Goal: Information Seeking & Learning: Learn about a topic

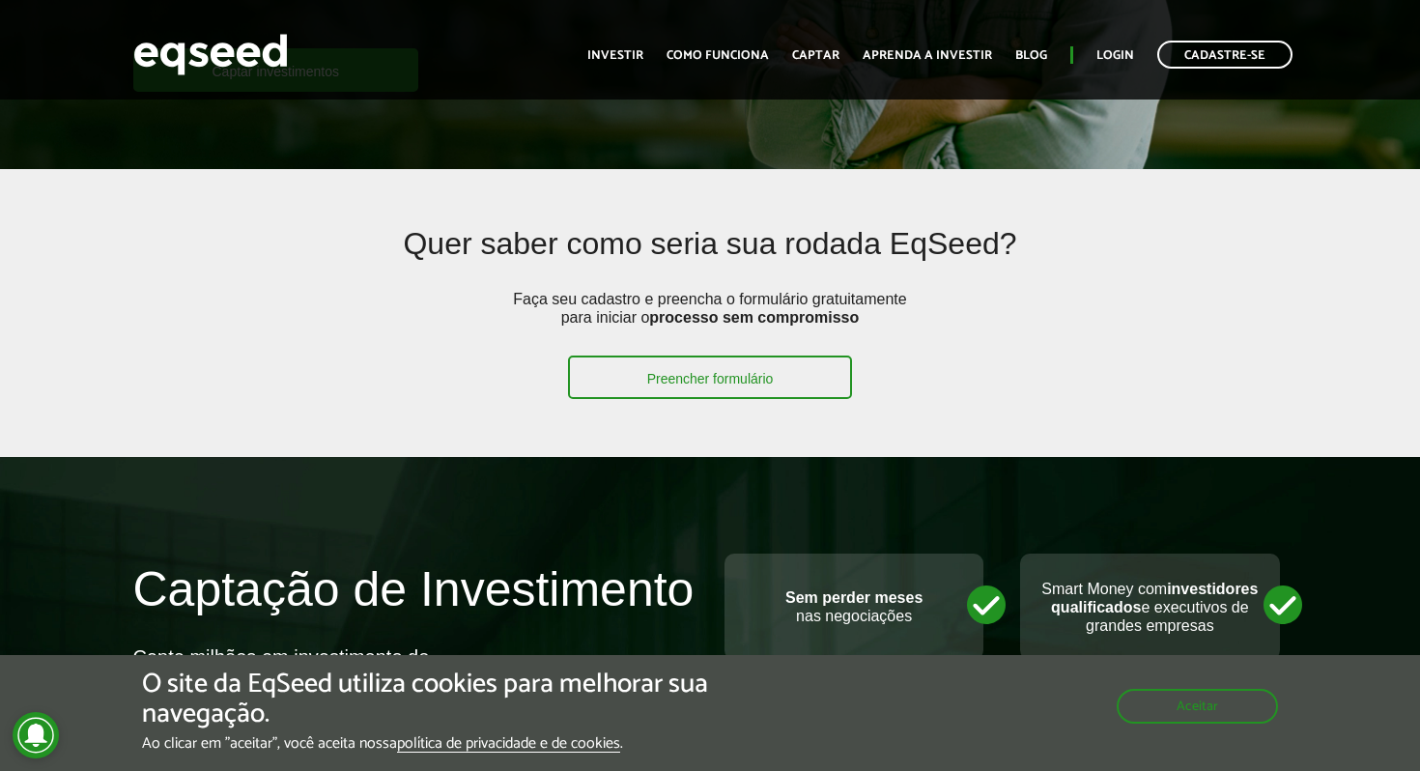
scroll to position [397, 0]
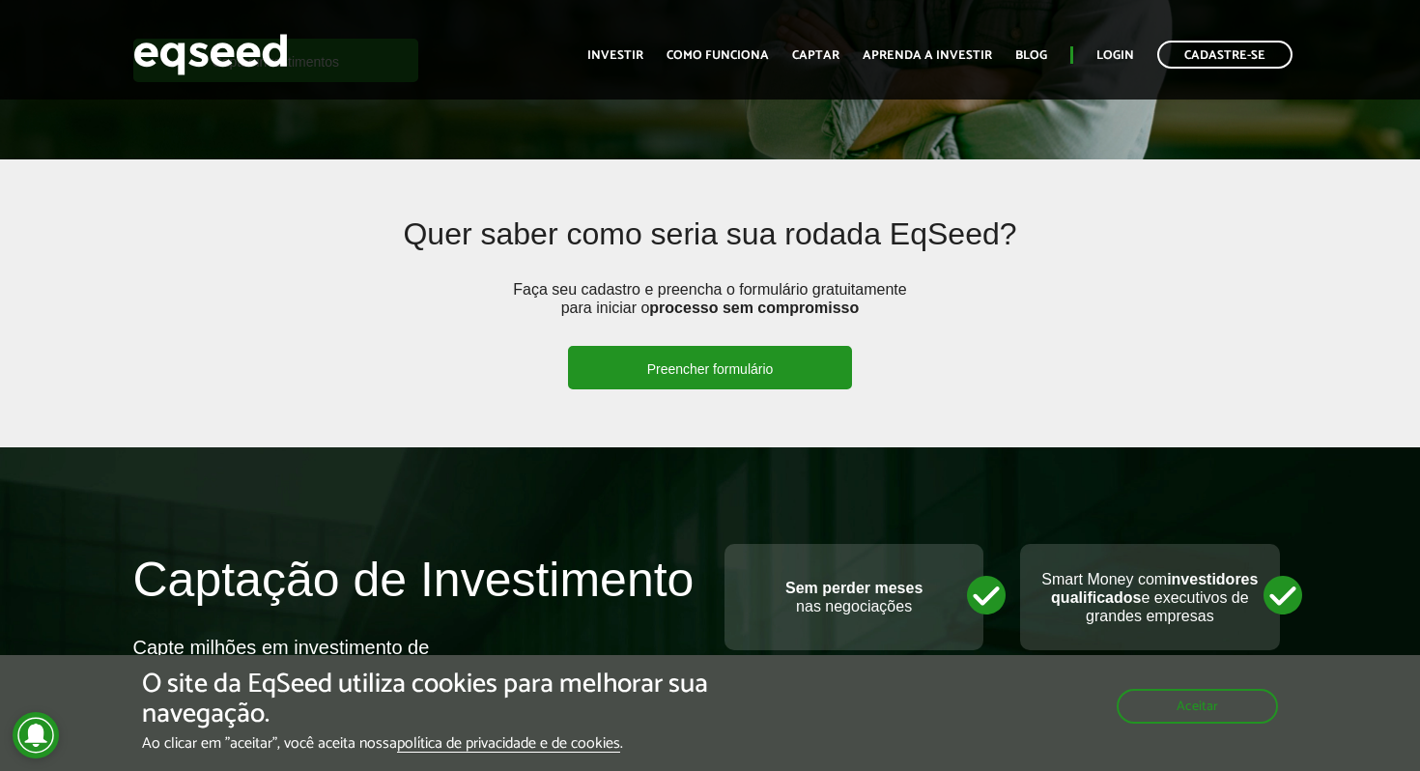
click at [701, 364] on link "Preencher formulário" at bounding box center [710, 367] width 285 height 43
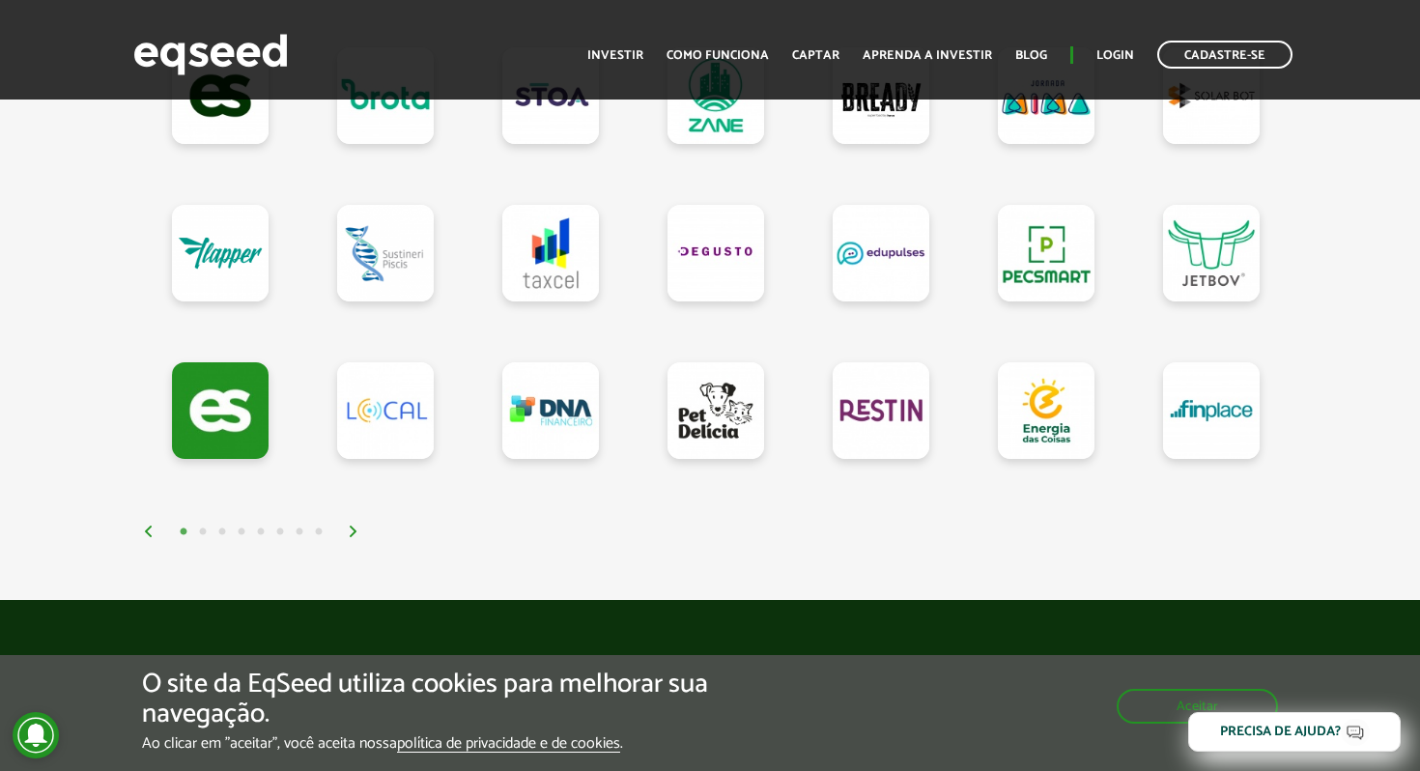
scroll to position [1842, 0]
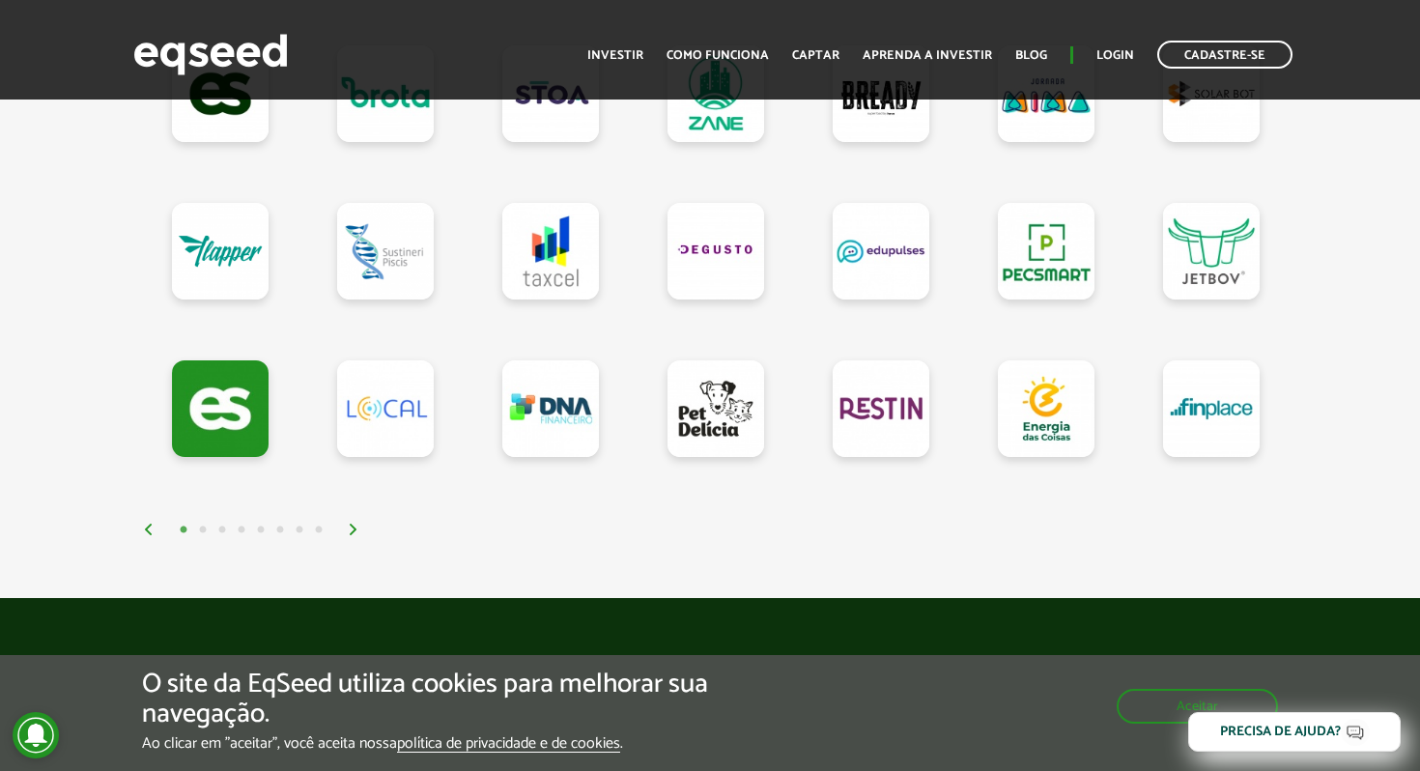
click at [348, 533] on img at bounding box center [354, 530] width 12 height 12
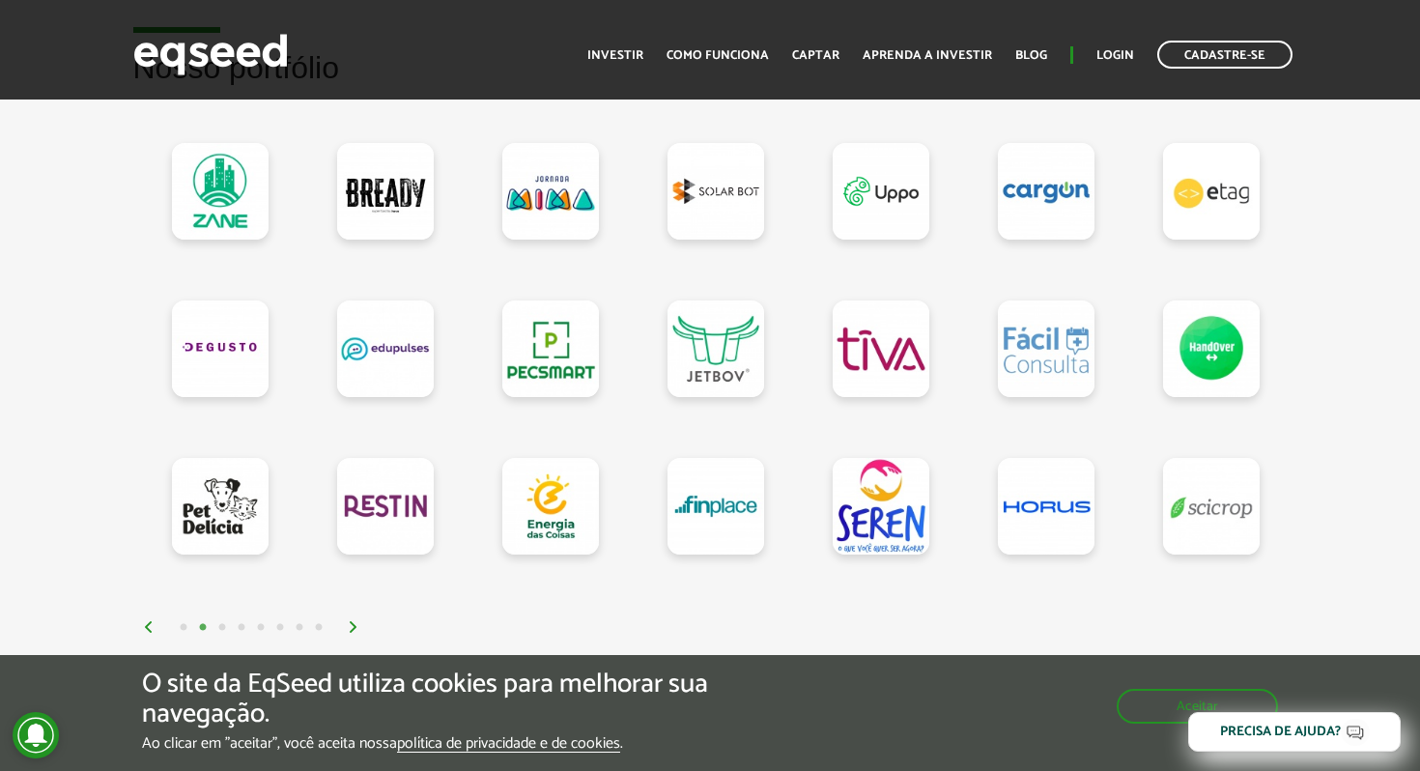
scroll to position [1739, 0]
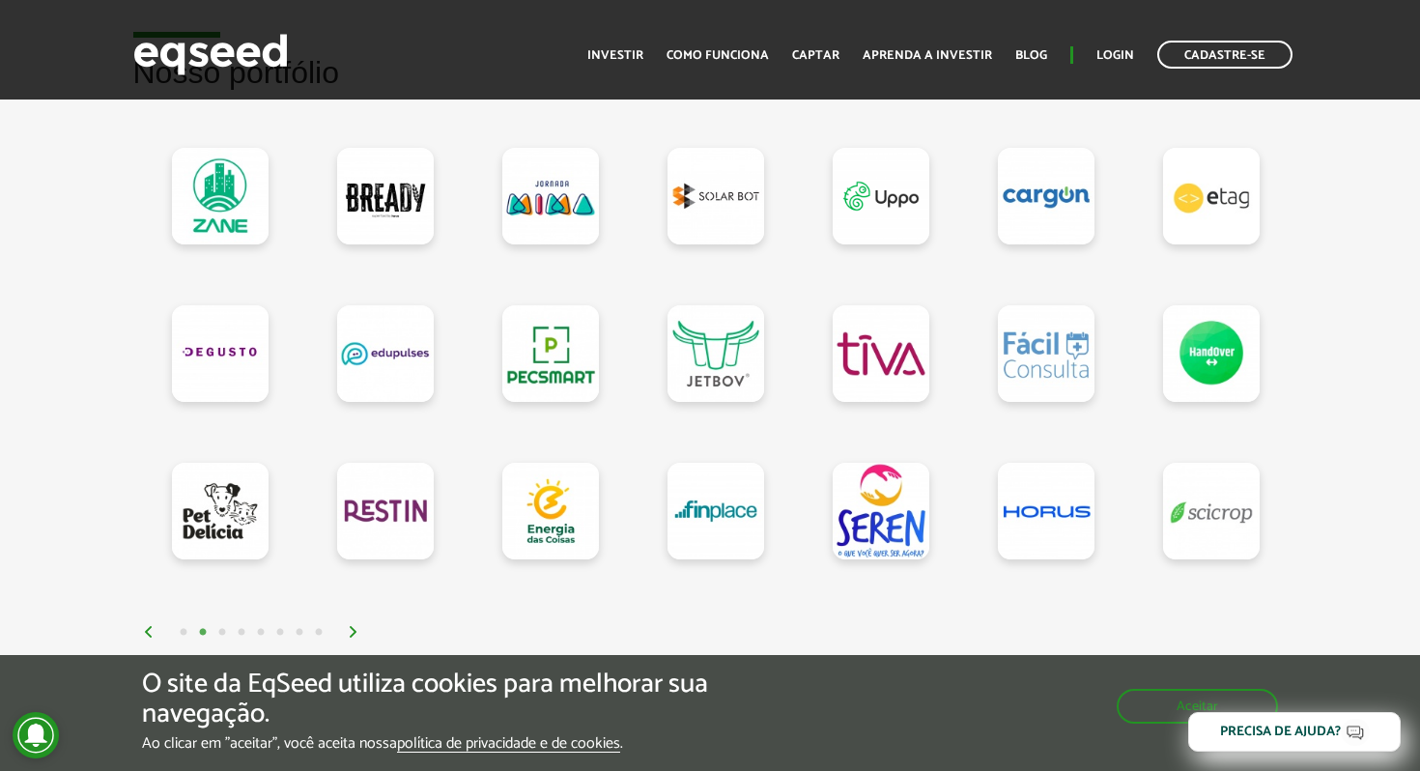
click at [350, 638] on img at bounding box center [354, 632] width 12 height 12
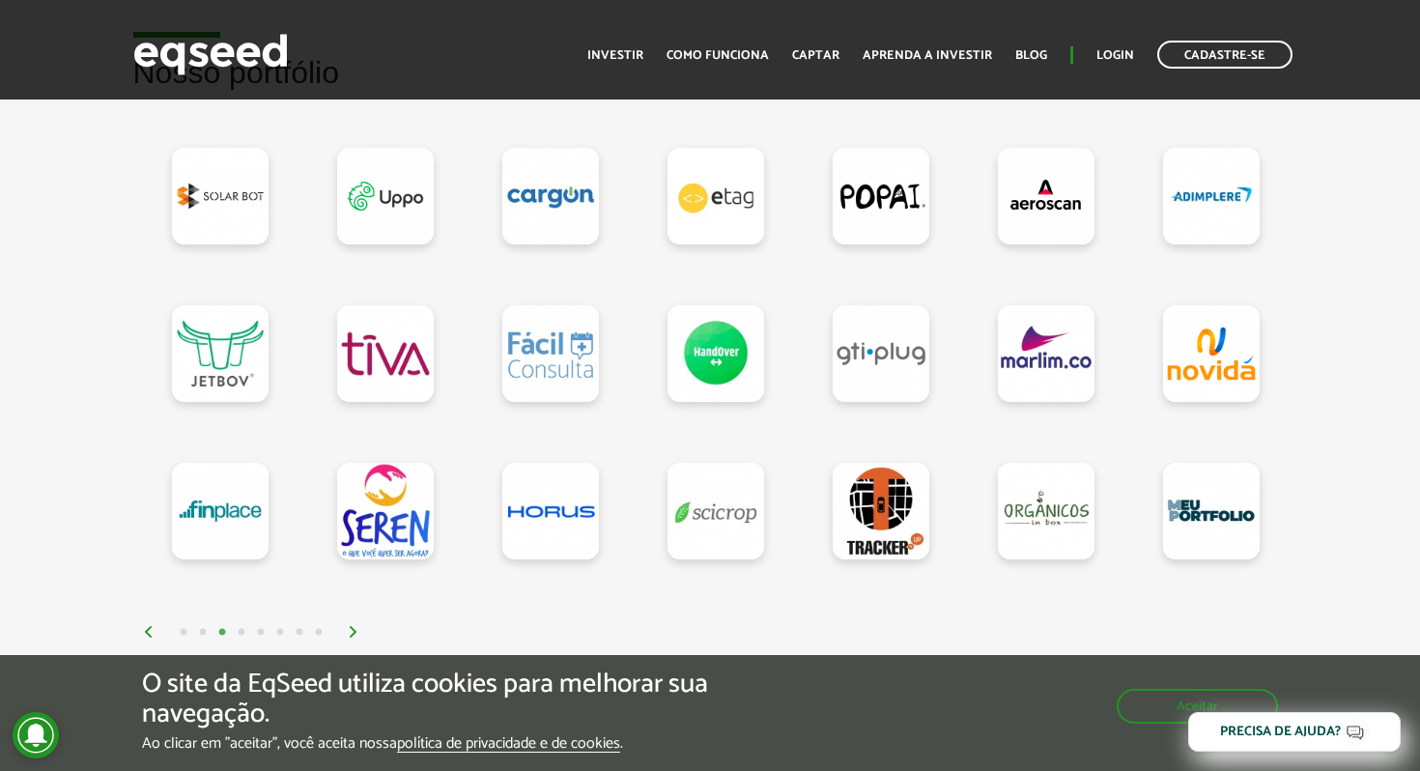
click at [350, 638] on img at bounding box center [354, 632] width 12 height 12
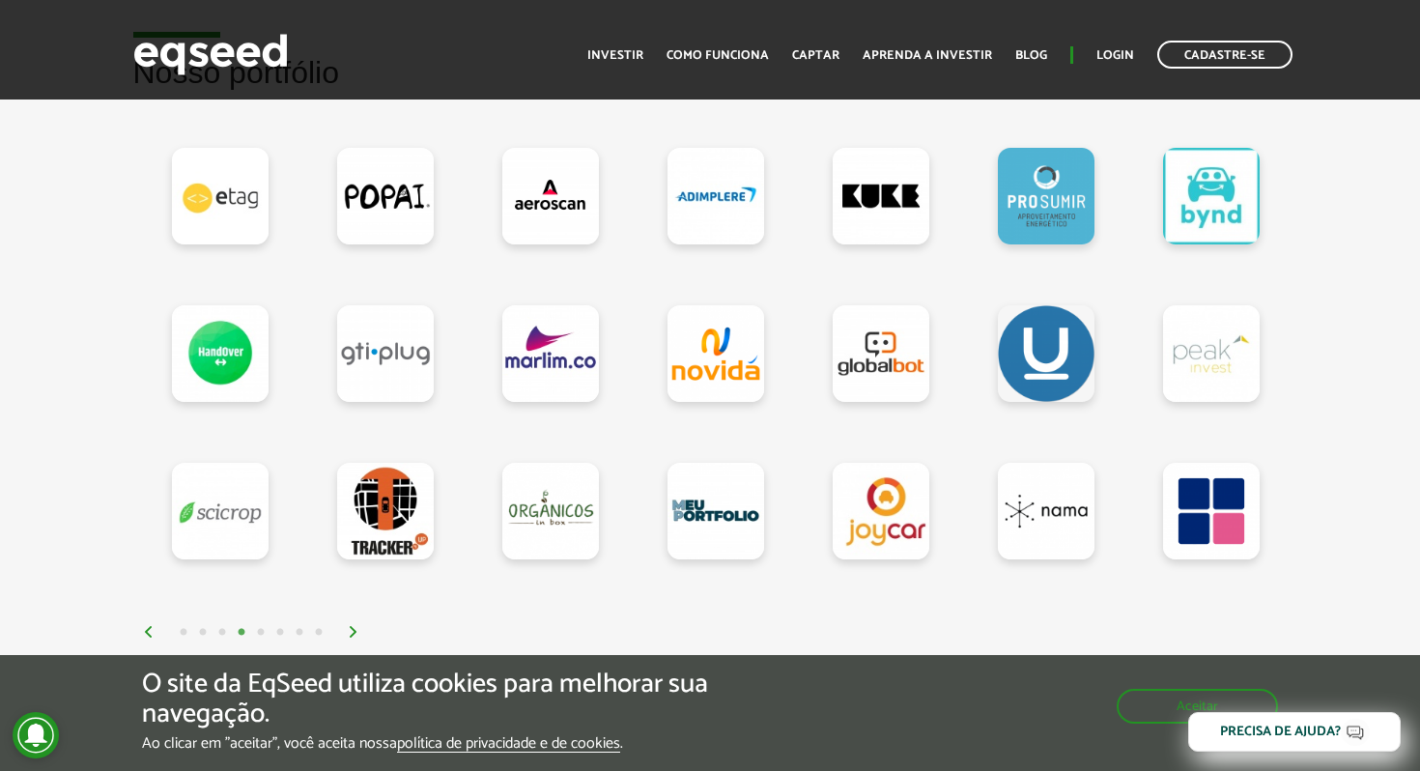
click at [350, 638] on img at bounding box center [354, 632] width 12 height 12
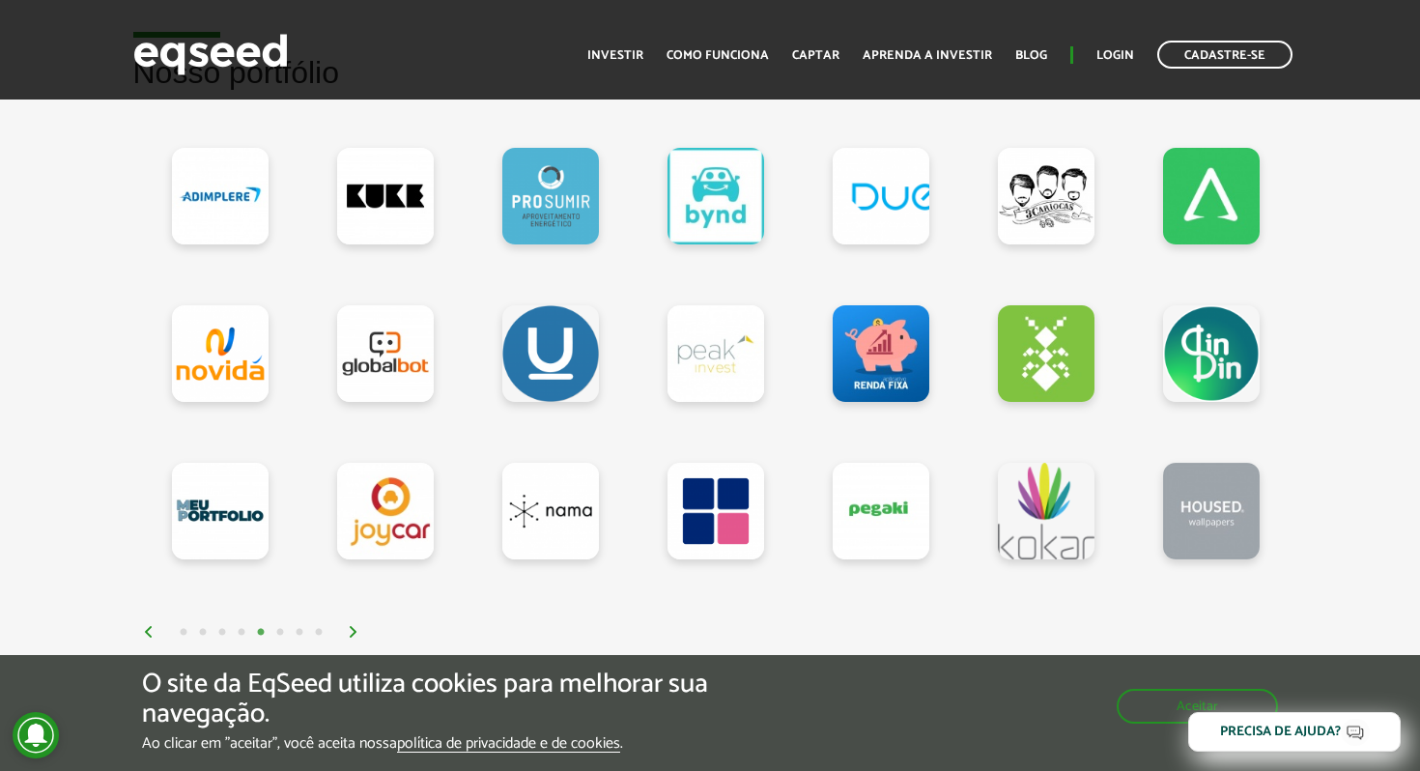
click at [350, 638] on img at bounding box center [354, 632] width 12 height 12
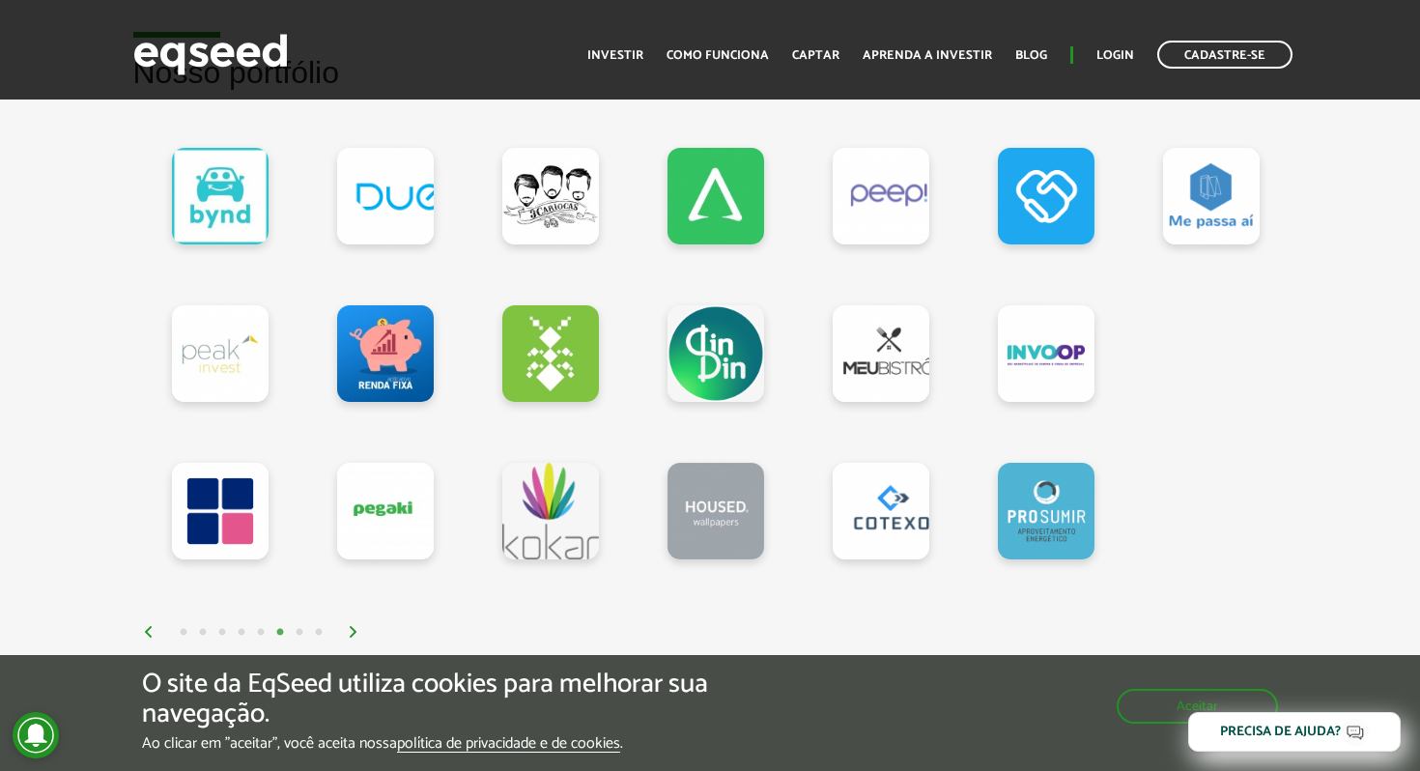
click at [350, 638] on img at bounding box center [354, 632] width 12 height 12
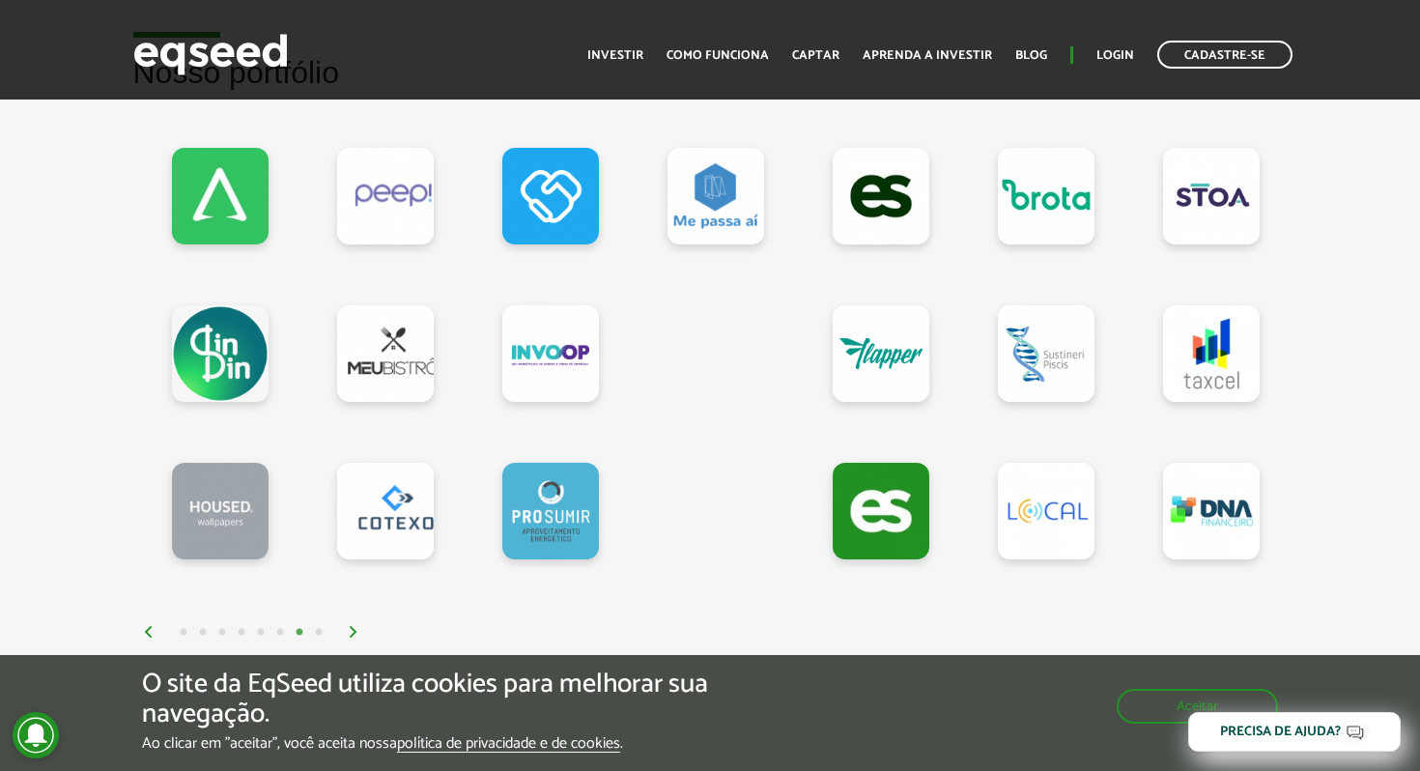
click at [350, 638] on img at bounding box center [354, 632] width 12 height 12
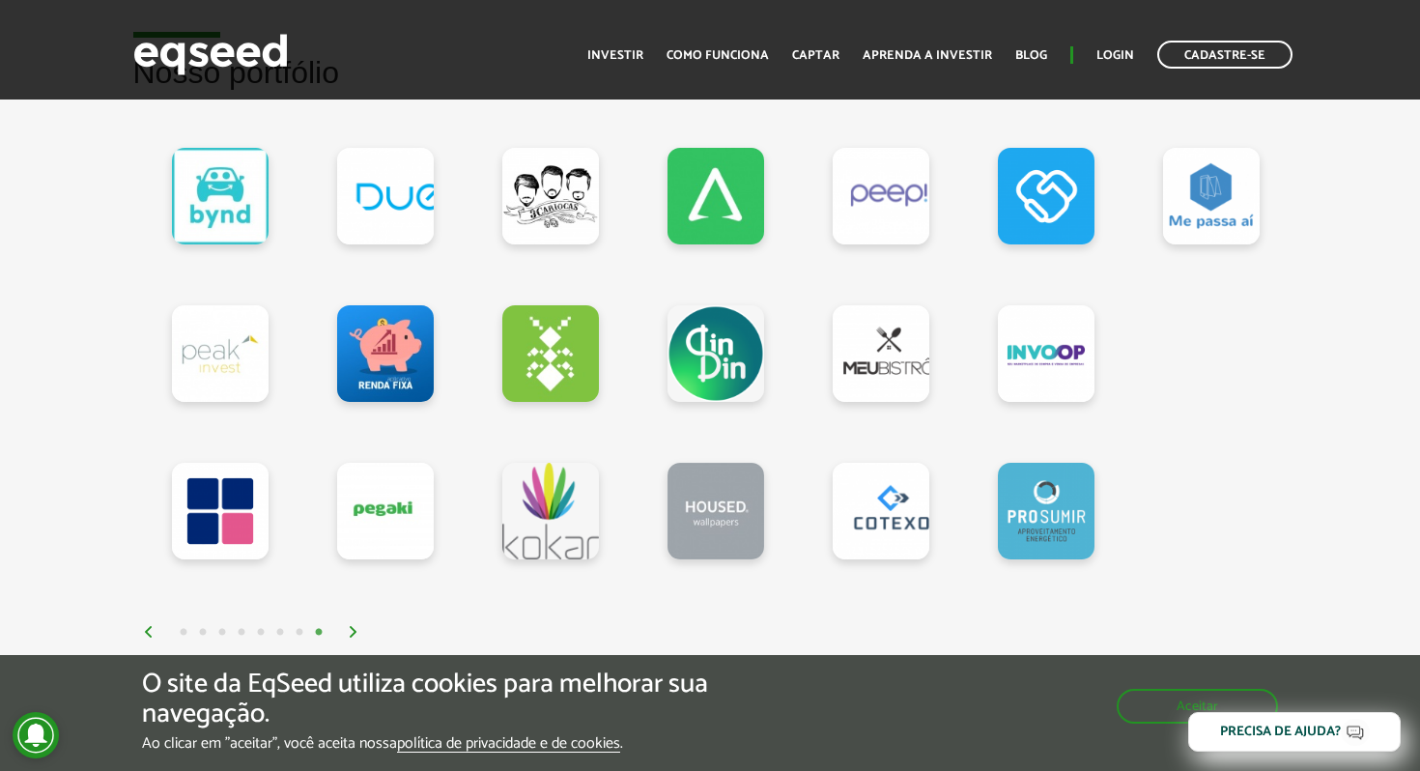
click at [145, 643] on div "1 2 3 4 5 6 7 8" at bounding box center [715, 631] width 1145 height 22
click at [144, 643] on div "1 2 3 4 5 6 7 8" at bounding box center [715, 631] width 1145 height 22
click at [148, 635] on img at bounding box center [149, 632] width 12 height 12
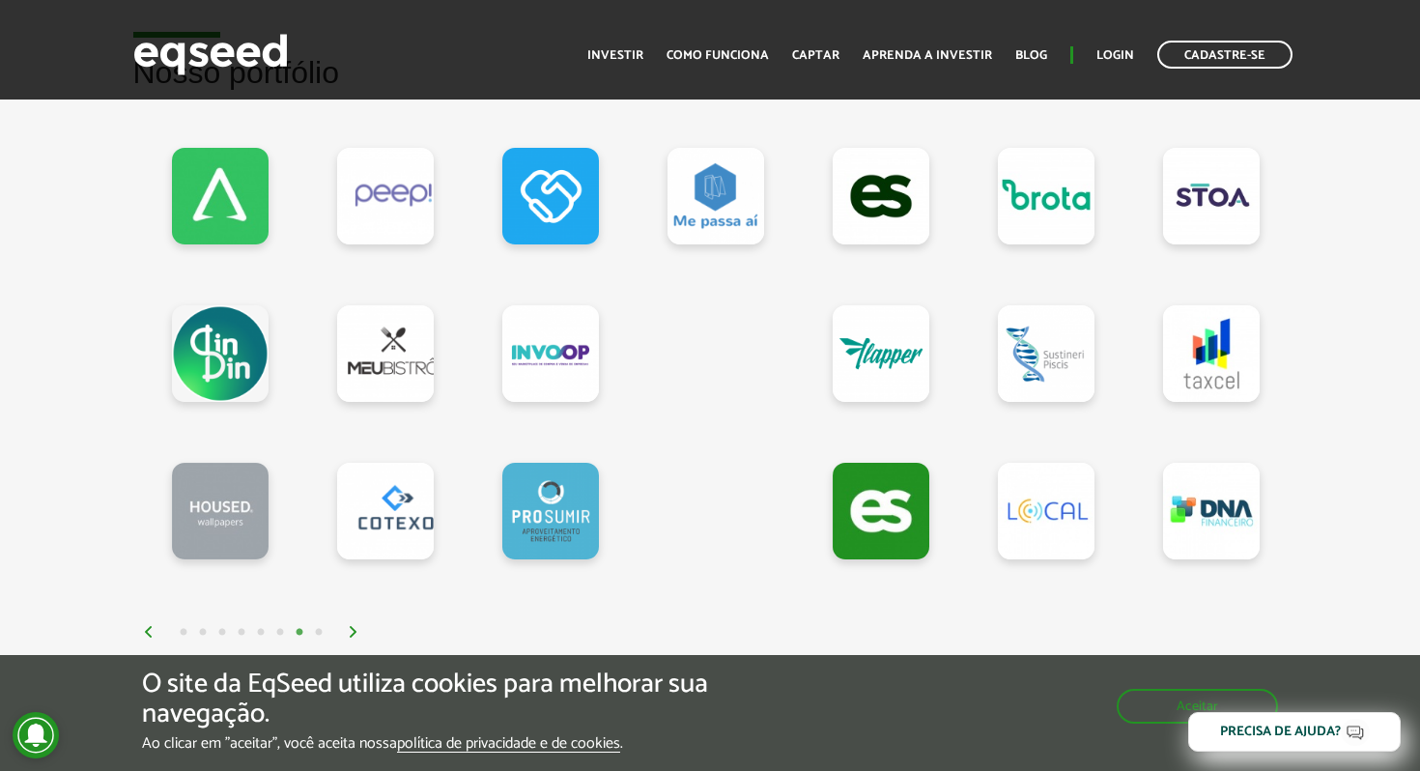
click at [148, 635] on img at bounding box center [149, 632] width 12 height 12
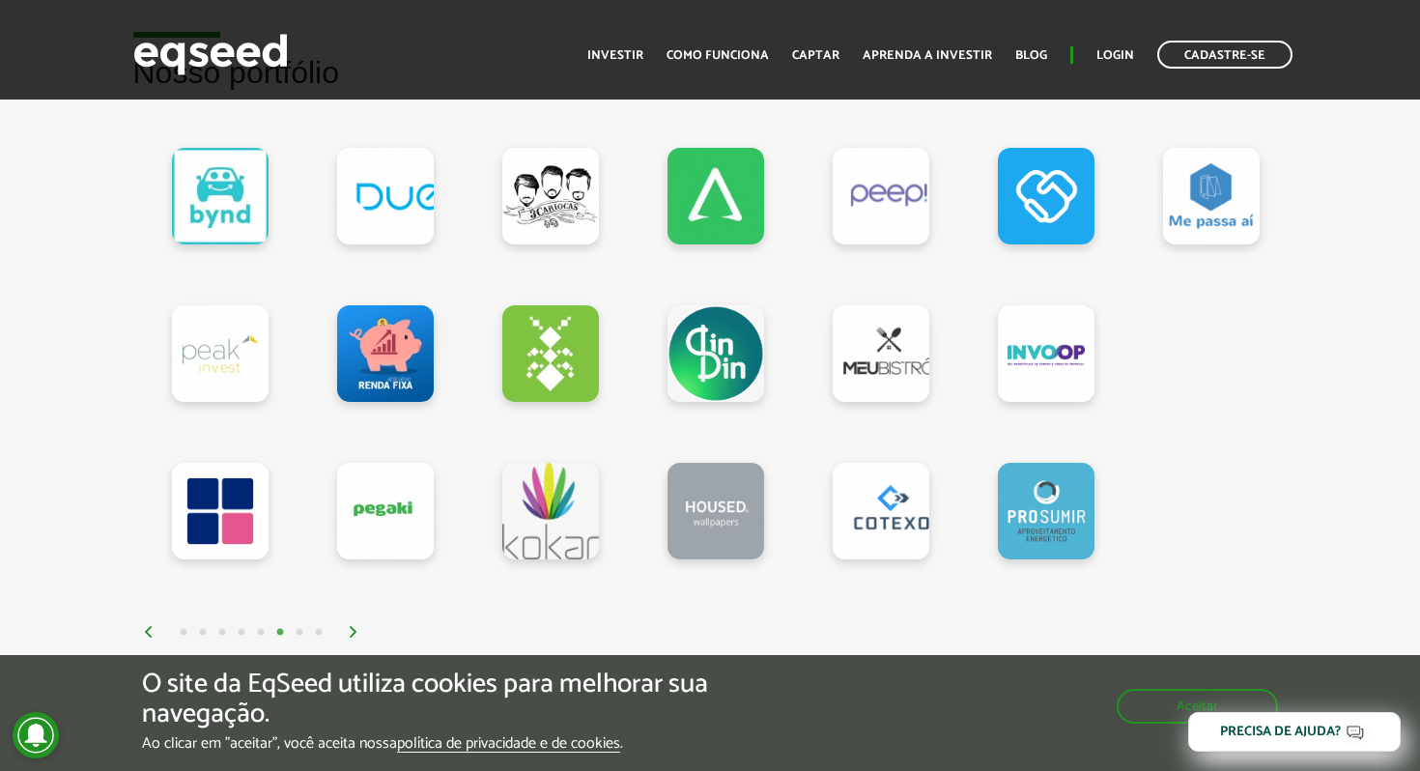
click at [148, 635] on img at bounding box center [149, 632] width 12 height 12
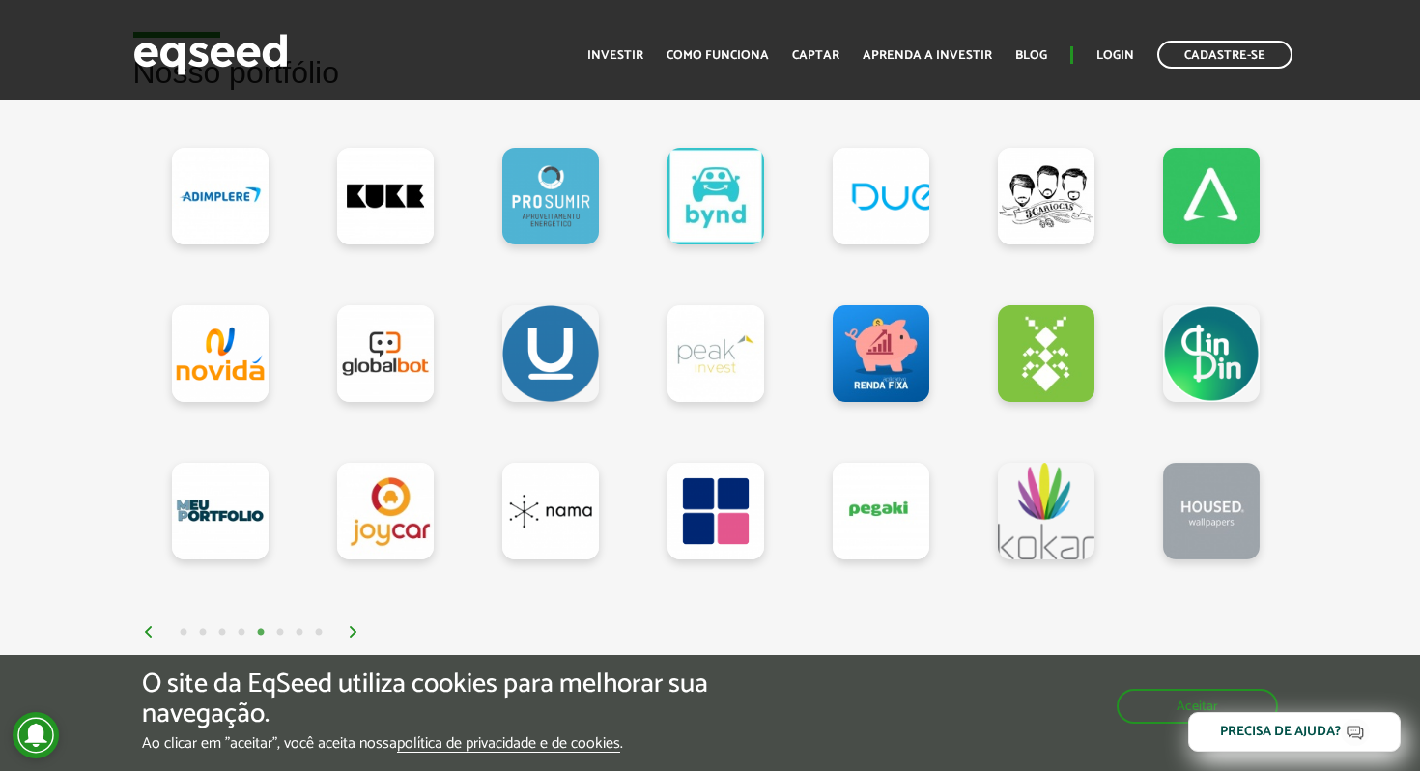
click at [148, 635] on img at bounding box center [149, 632] width 12 height 12
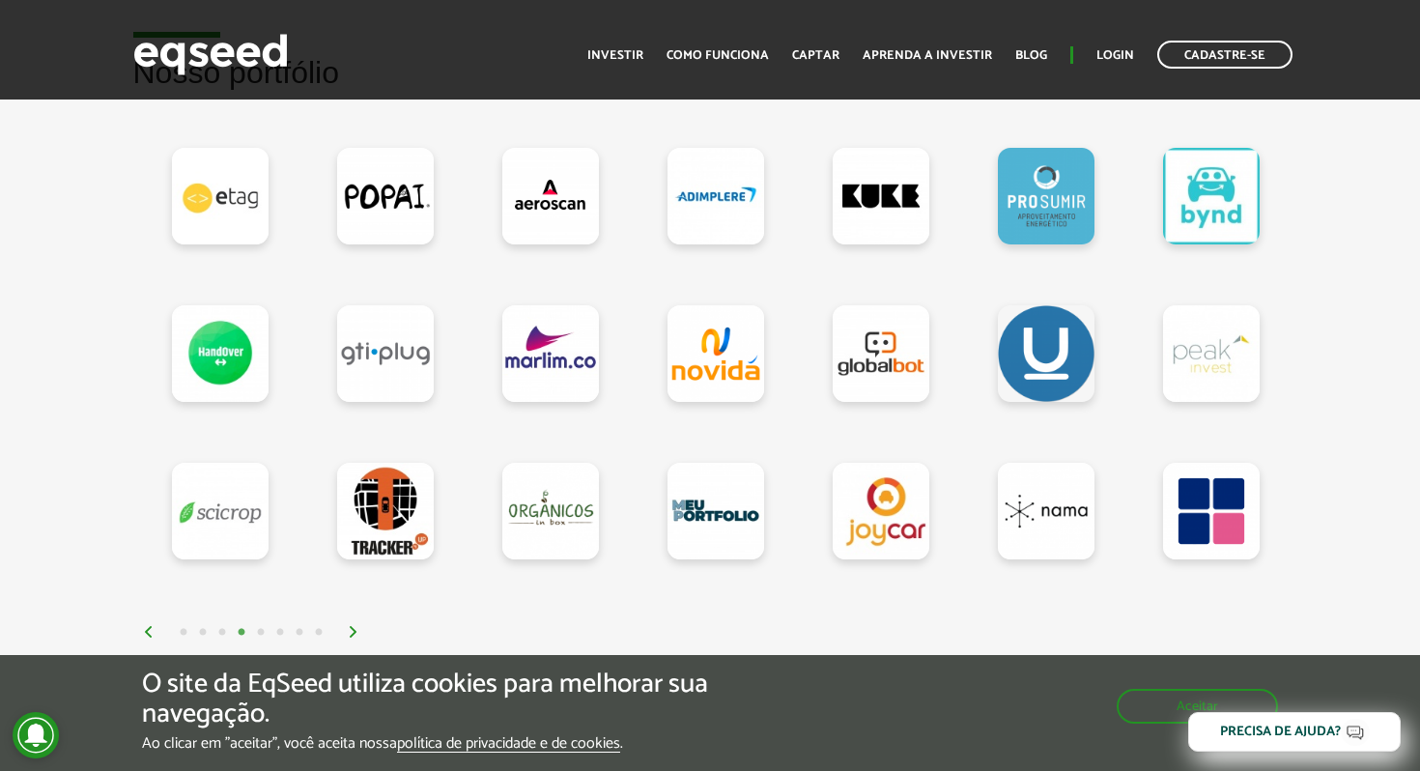
click at [148, 635] on img at bounding box center [149, 632] width 12 height 12
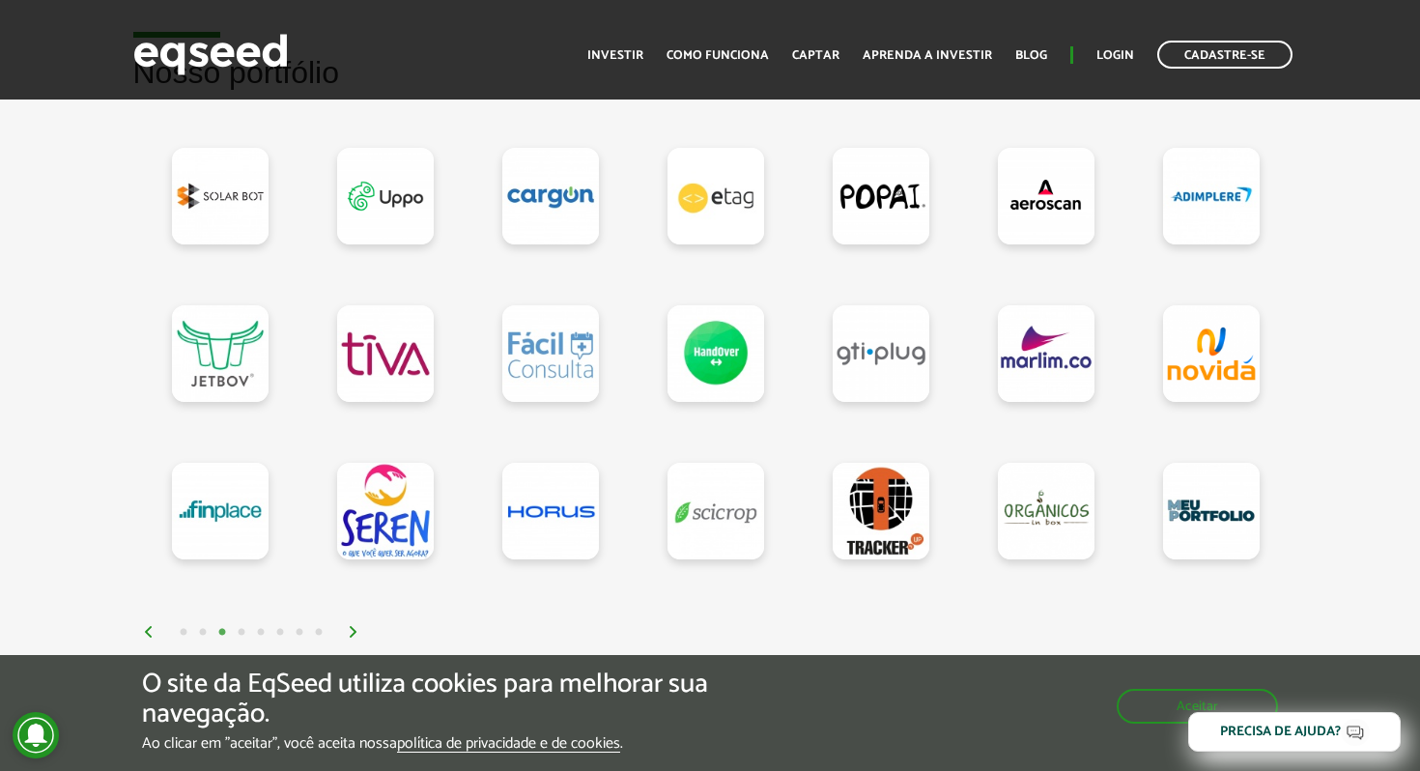
click at [148, 635] on img at bounding box center [149, 632] width 12 height 12
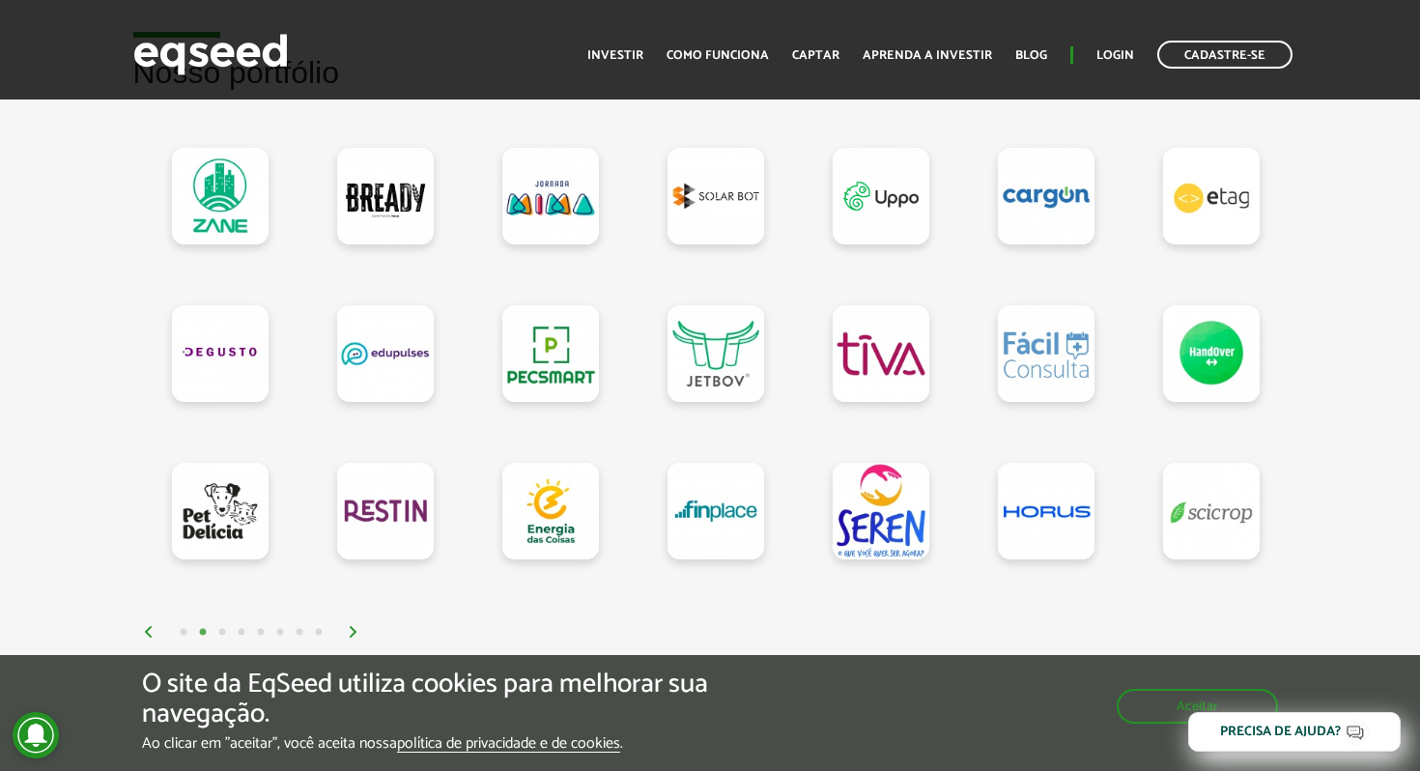
click at [148, 635] on img at bounding box center [149, 632] width 12 height 12
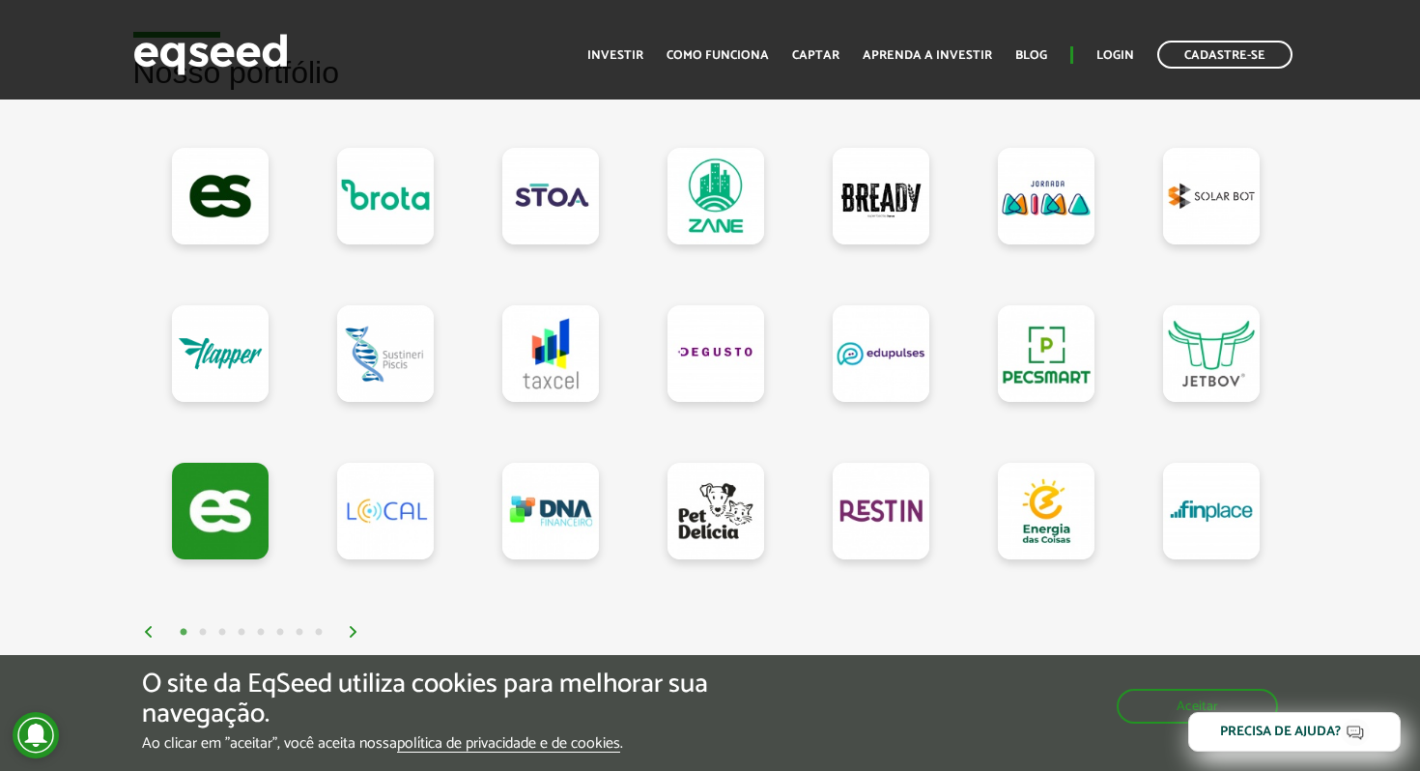
click at [148, 635] on img at bounding box center [149, 632] width 12 height 12
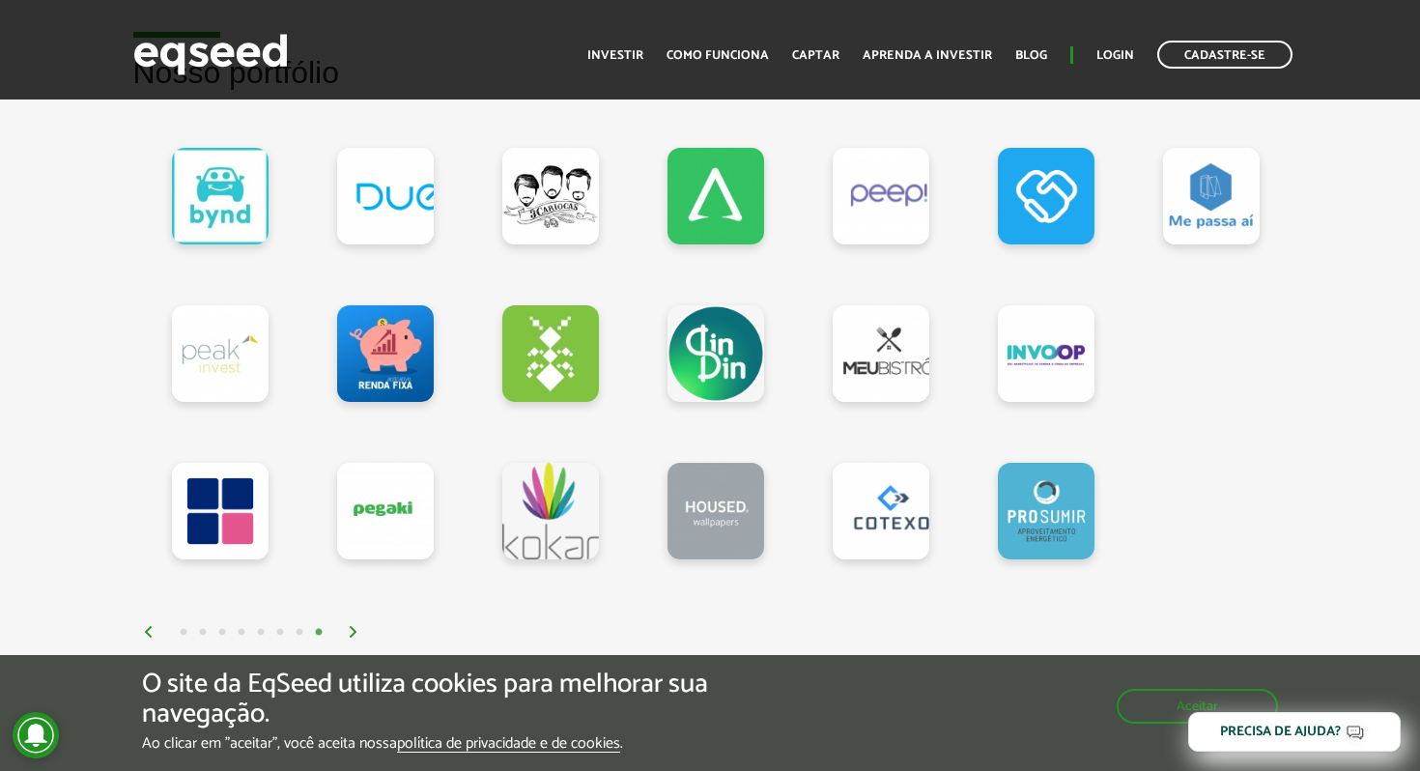
click at [348, 635] on img at bounding box center [354, 632] width 12 height 12
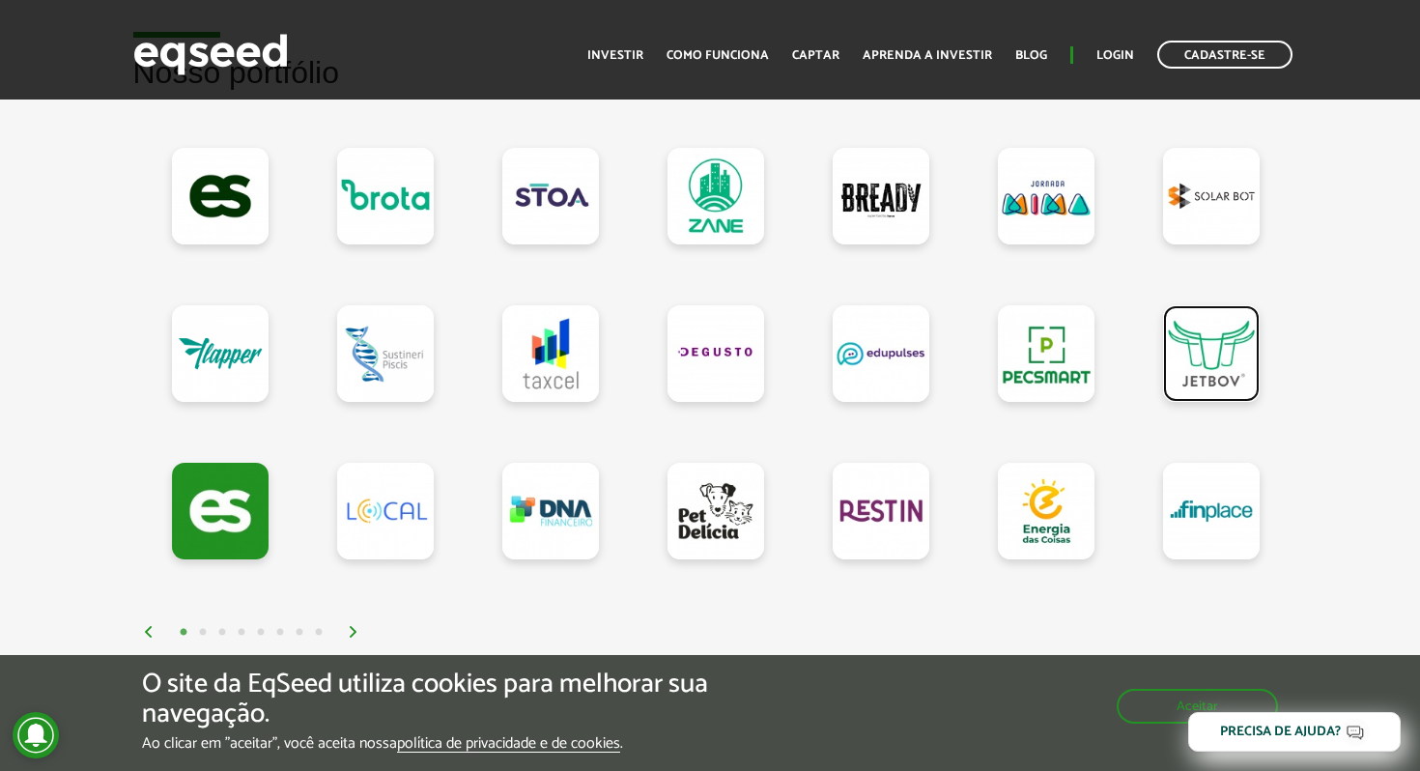
click at [1246, 354] on link at bounding box center [1211, 353] width 97 height 97
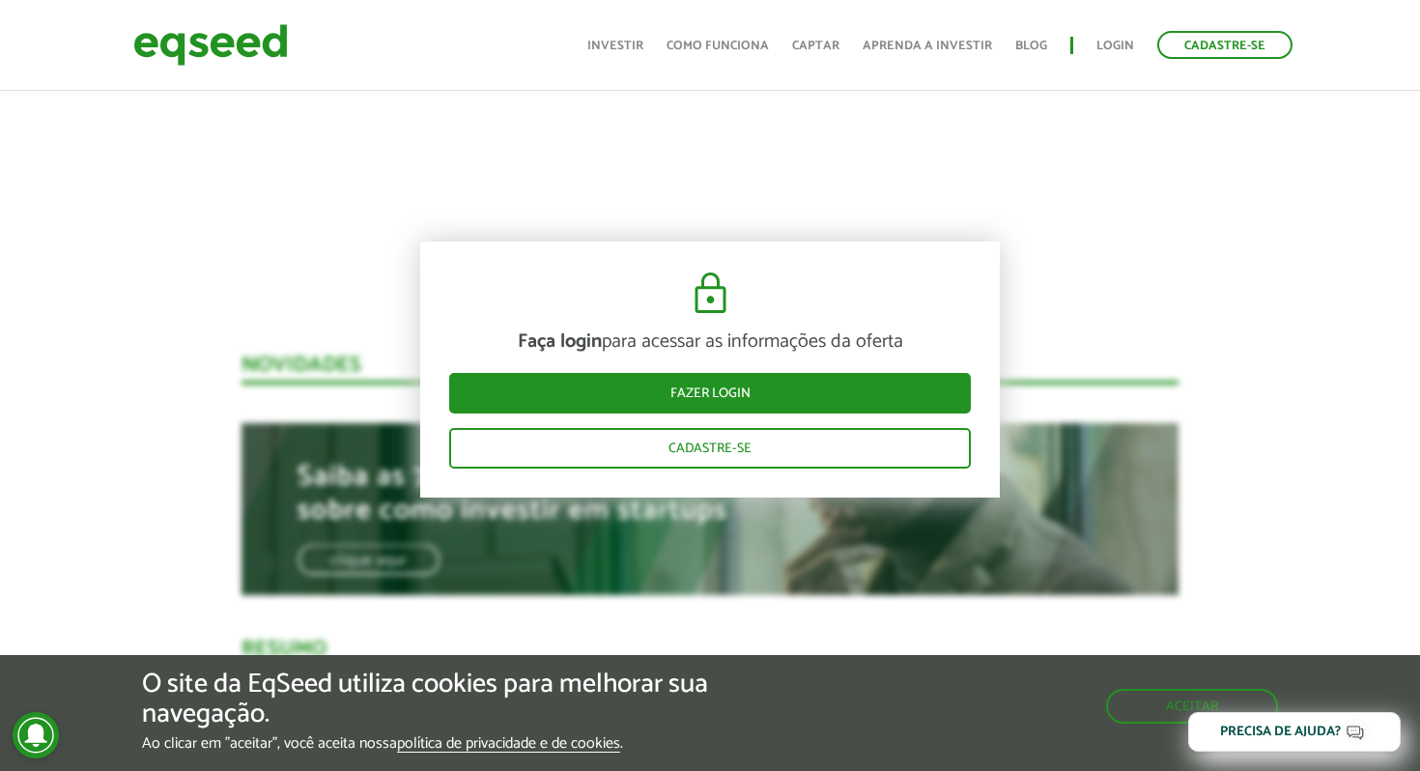
scroll to position [1537, 0]
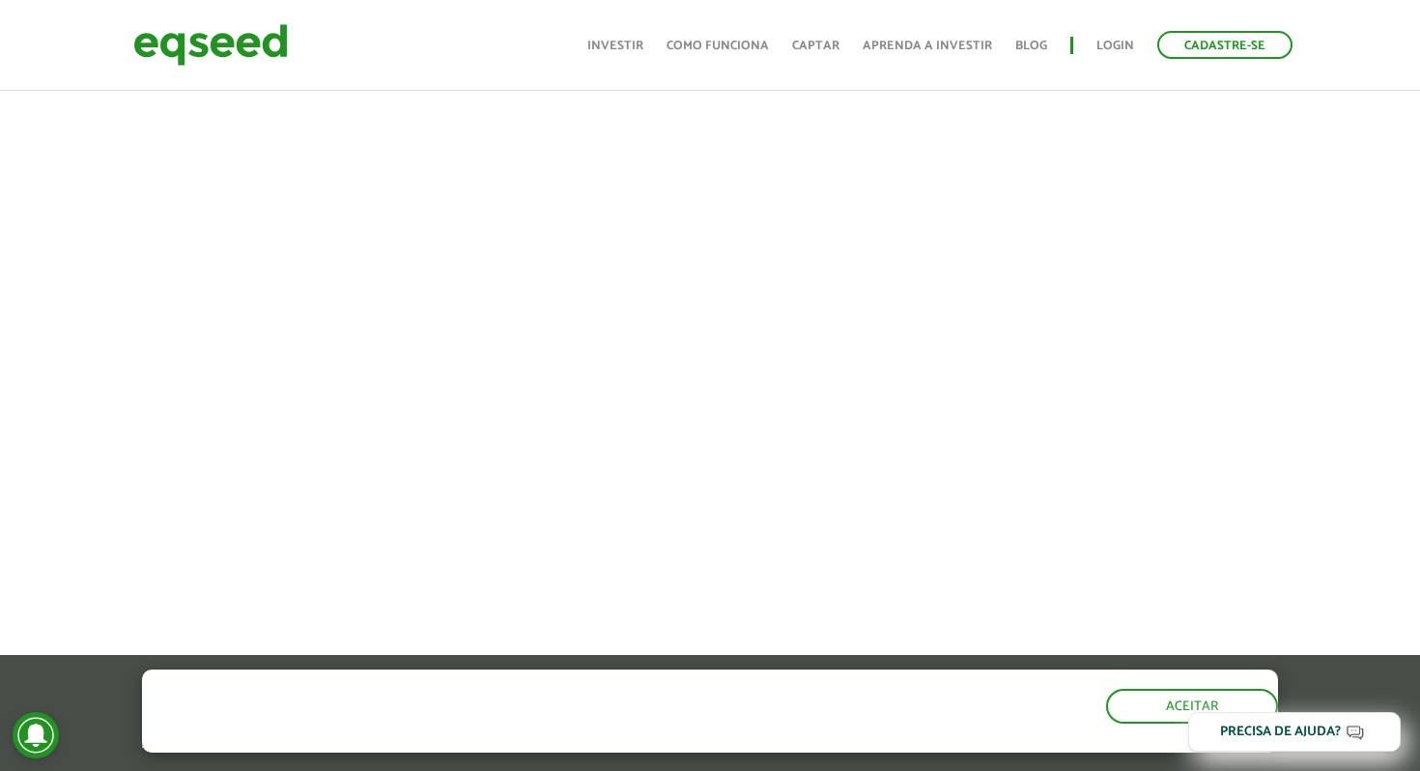
scroll to position [820, 0]
click at [1313, 325] on div at bounding box center [710, 323] width 1420 height 659
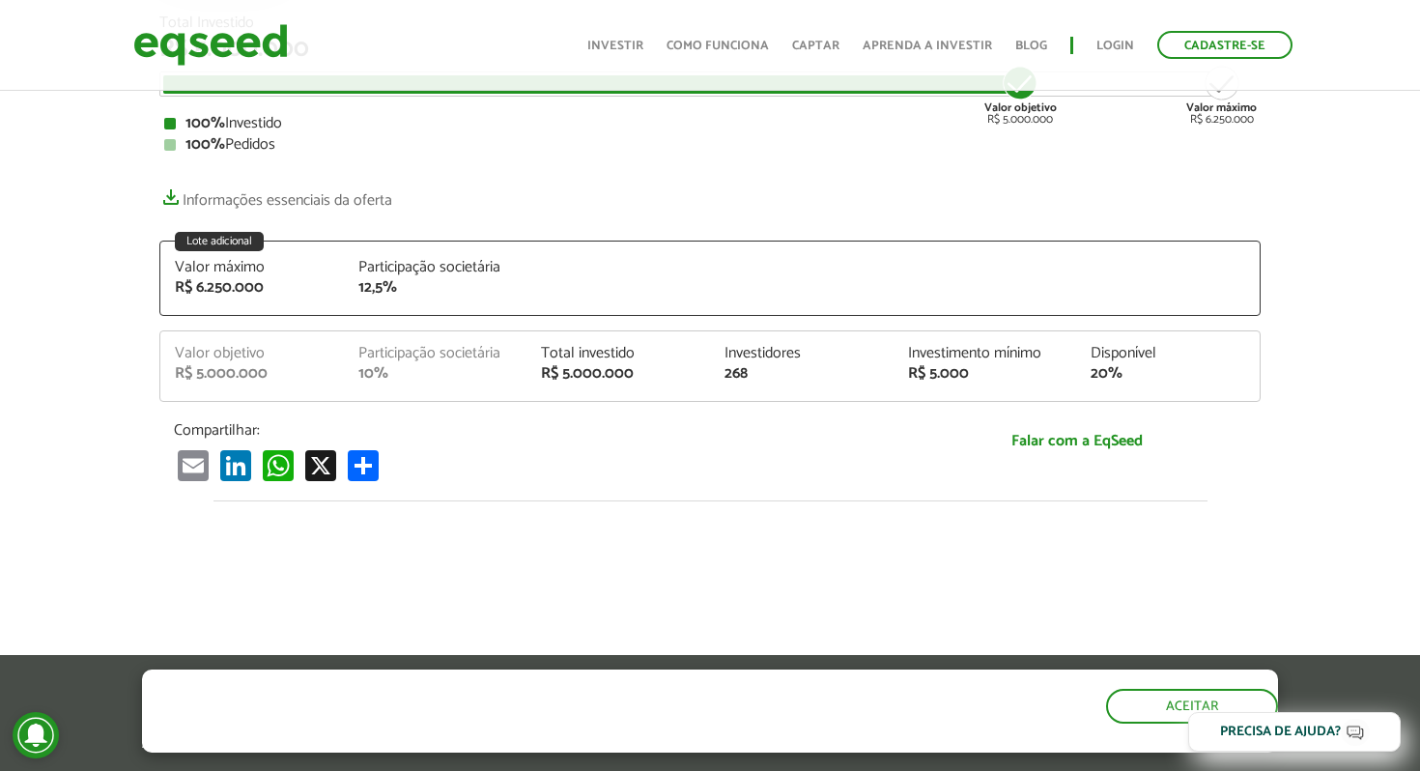
scroll to position [134, 0]
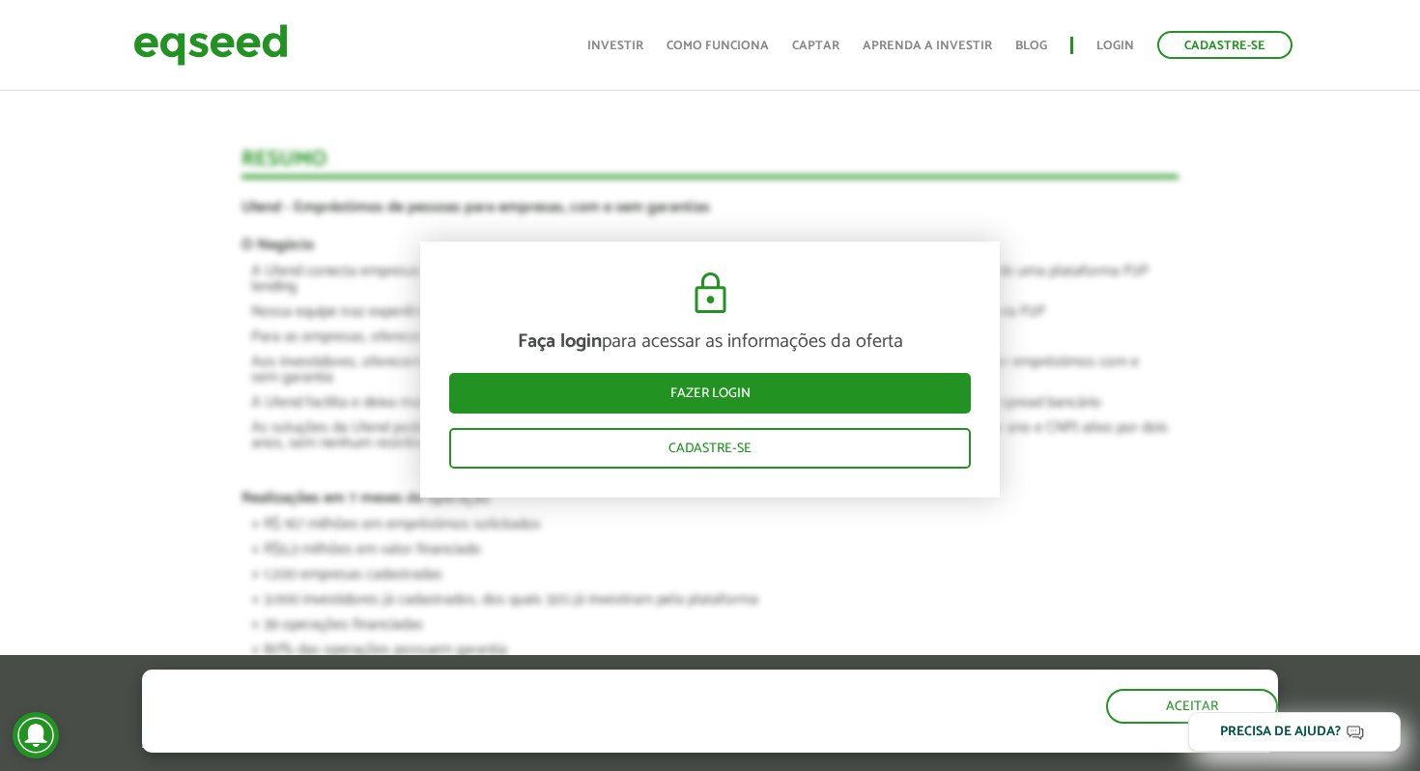
scroll to position [1081, 0]
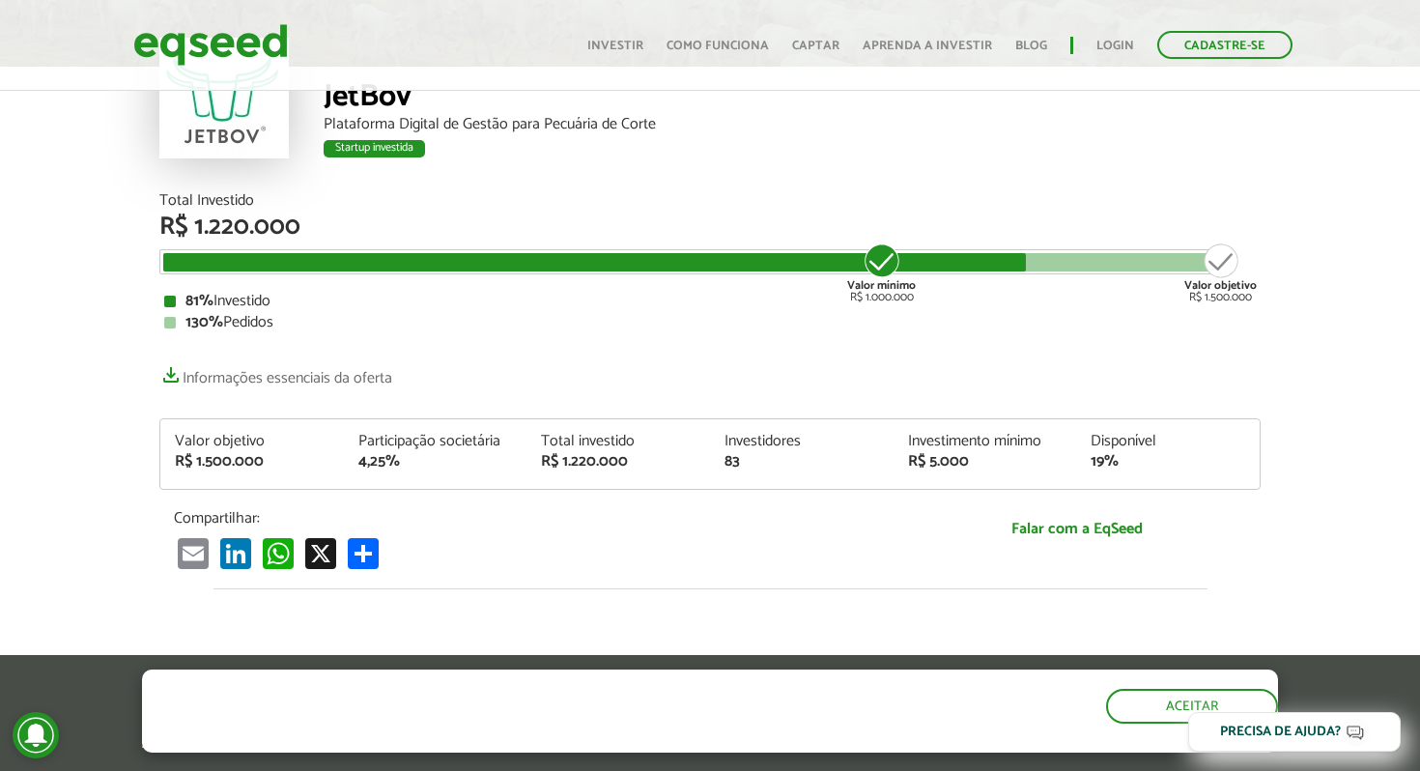
scroll to position [139, 0]
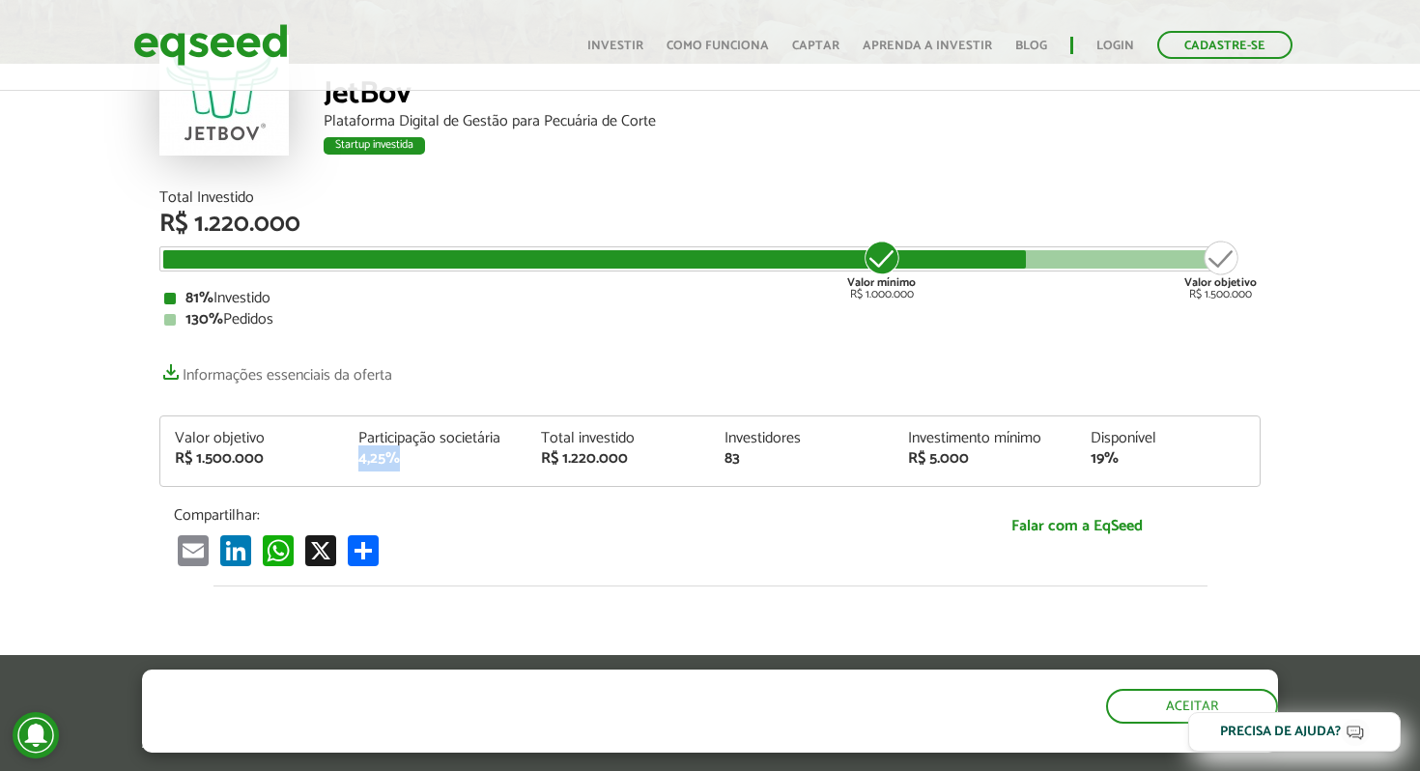
drag, startPoint x: 403, startPoint y: 460, endPoint x: 349, endPoint y: 458, distance: 54.1
click at [348, 458] on div "Participação societária 4,25%" at bounding box center [436, 449] width 184 height 36
click at [431, 457] on div "4,25%" at bounding box center [436, 458] width 155 height 15
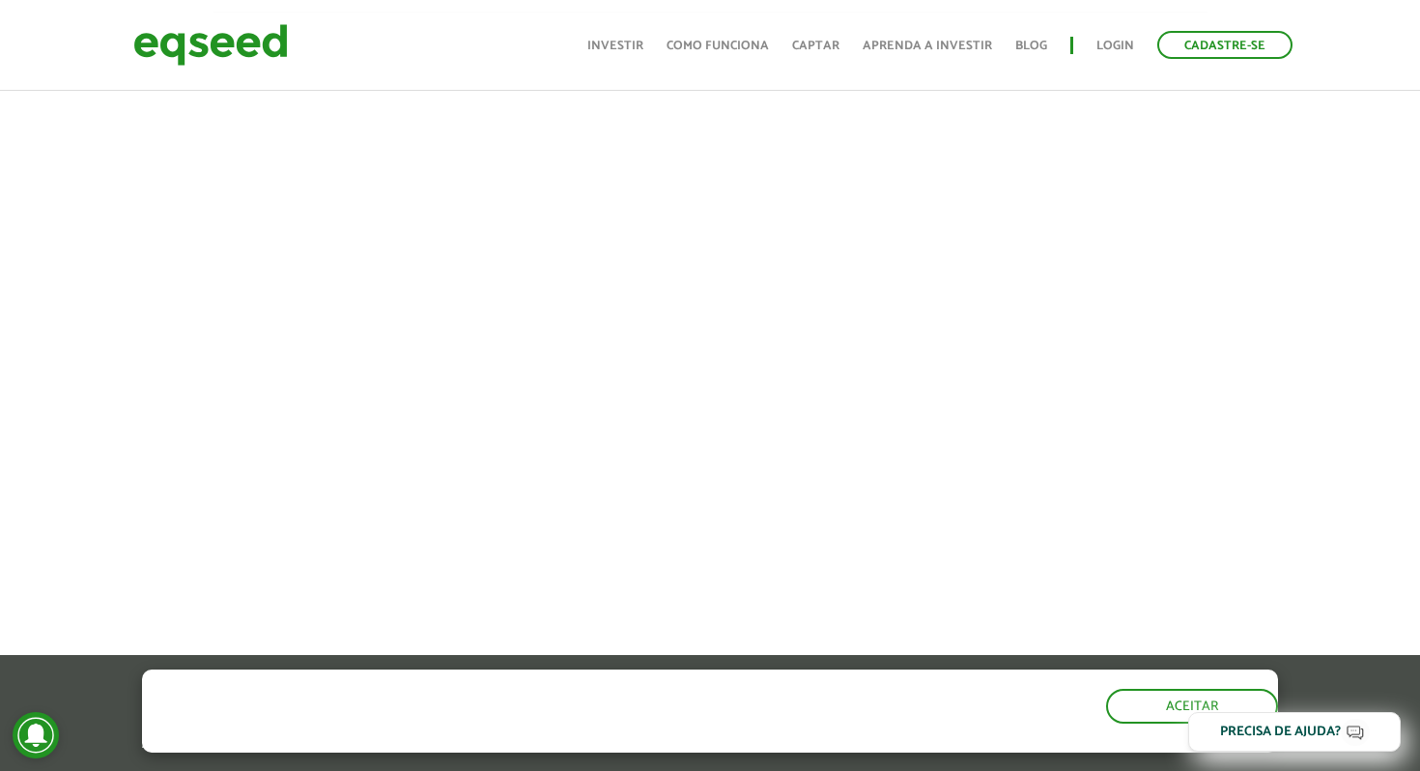
scroll to position [697, 0]
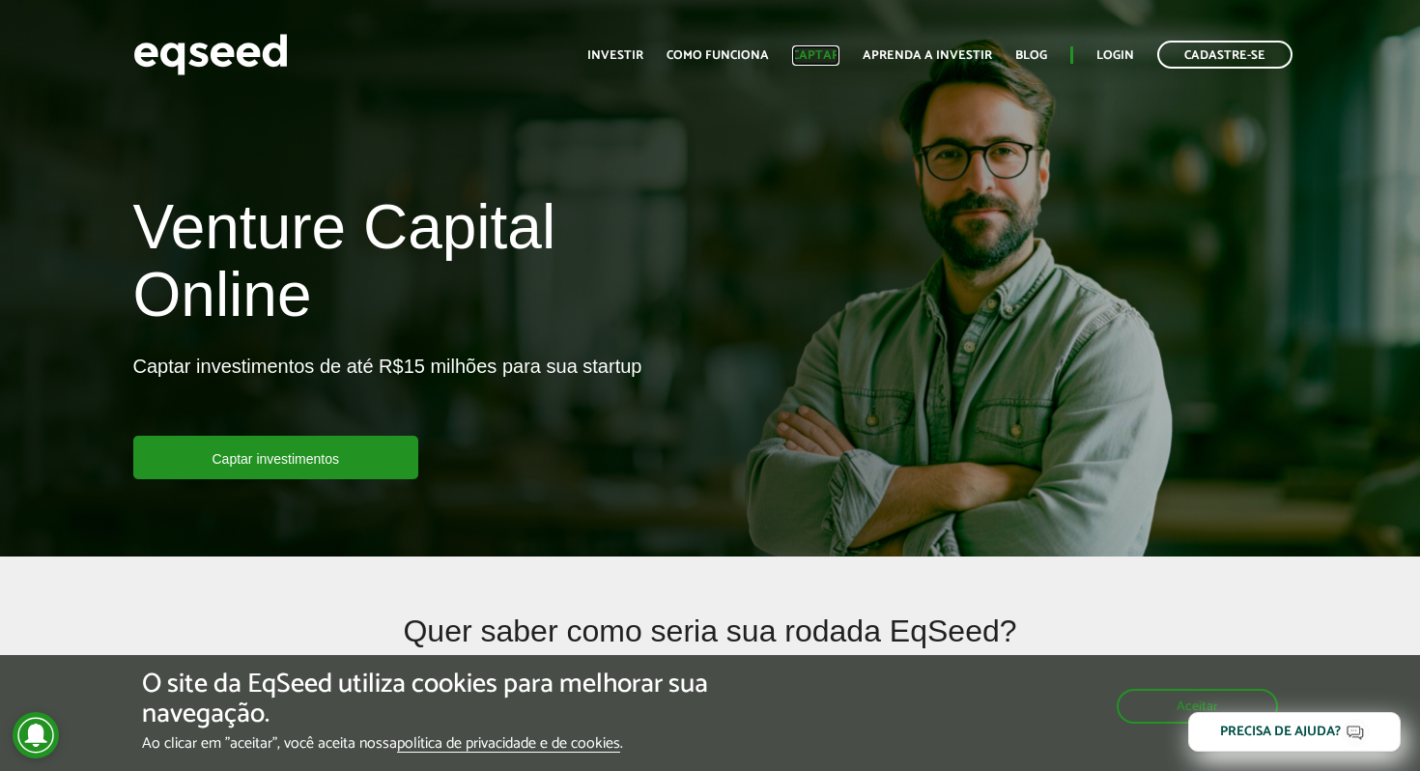
click at [813, 58] on link "Captar" at bounding box center [815, 55] width 47 height 13
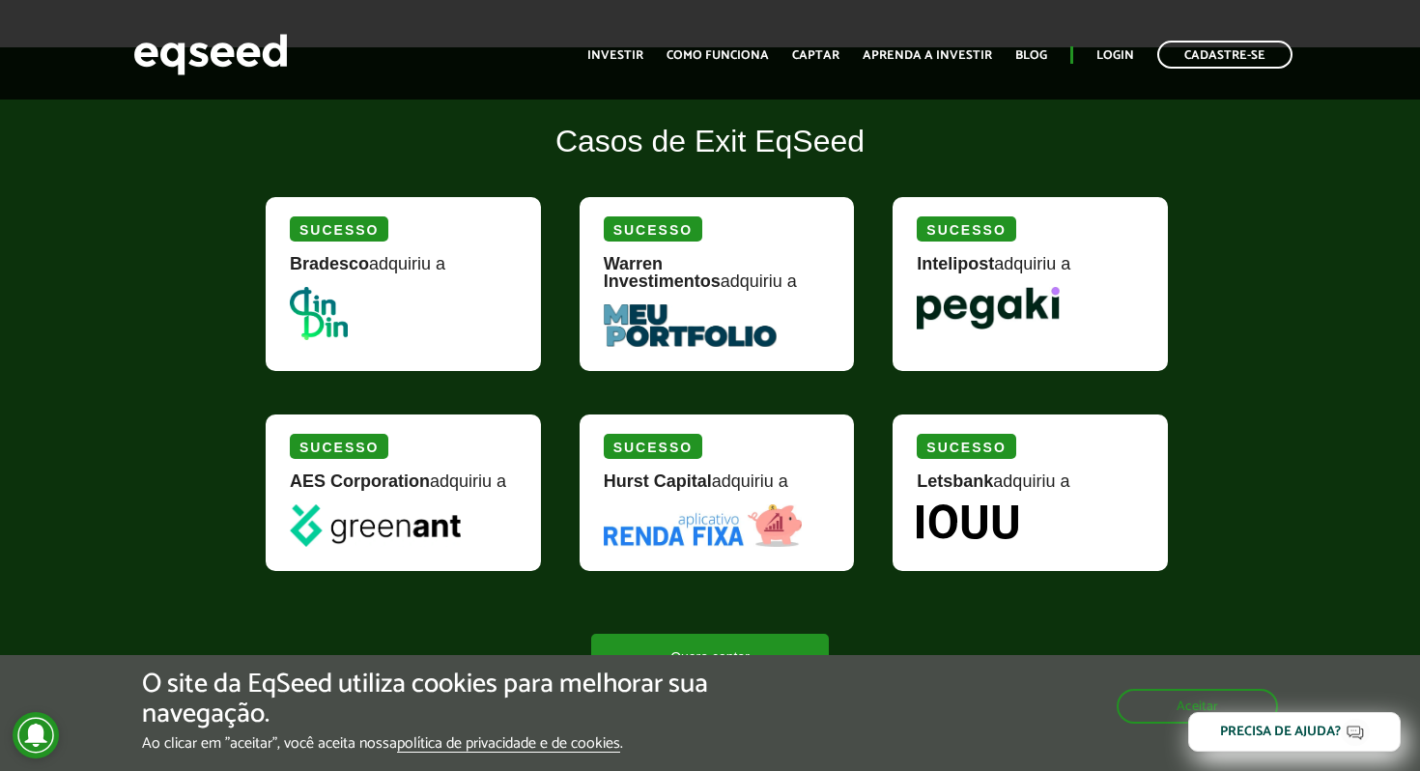
scroll to position [2397, 0]
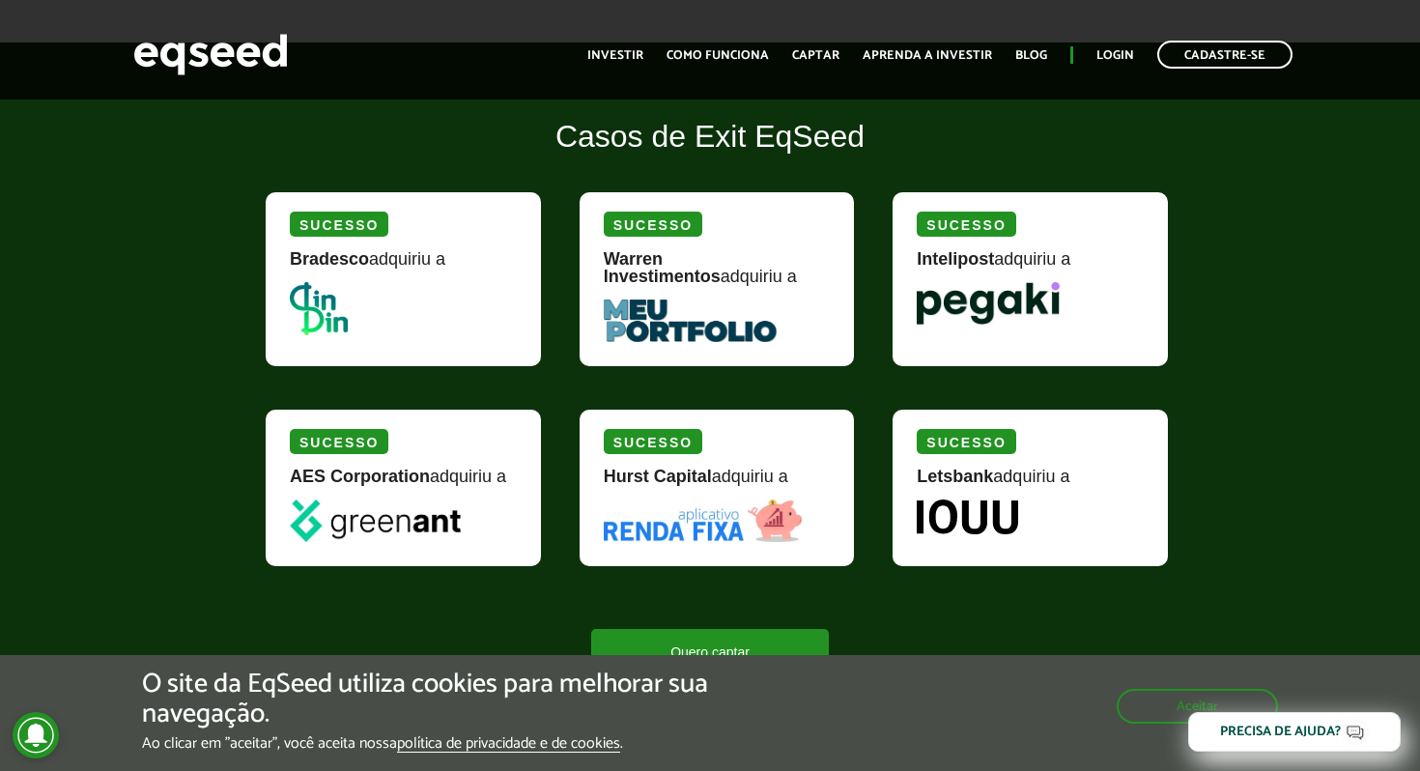
click at [316, 325] on img at bounding box center [319, 308] width 58 height 53
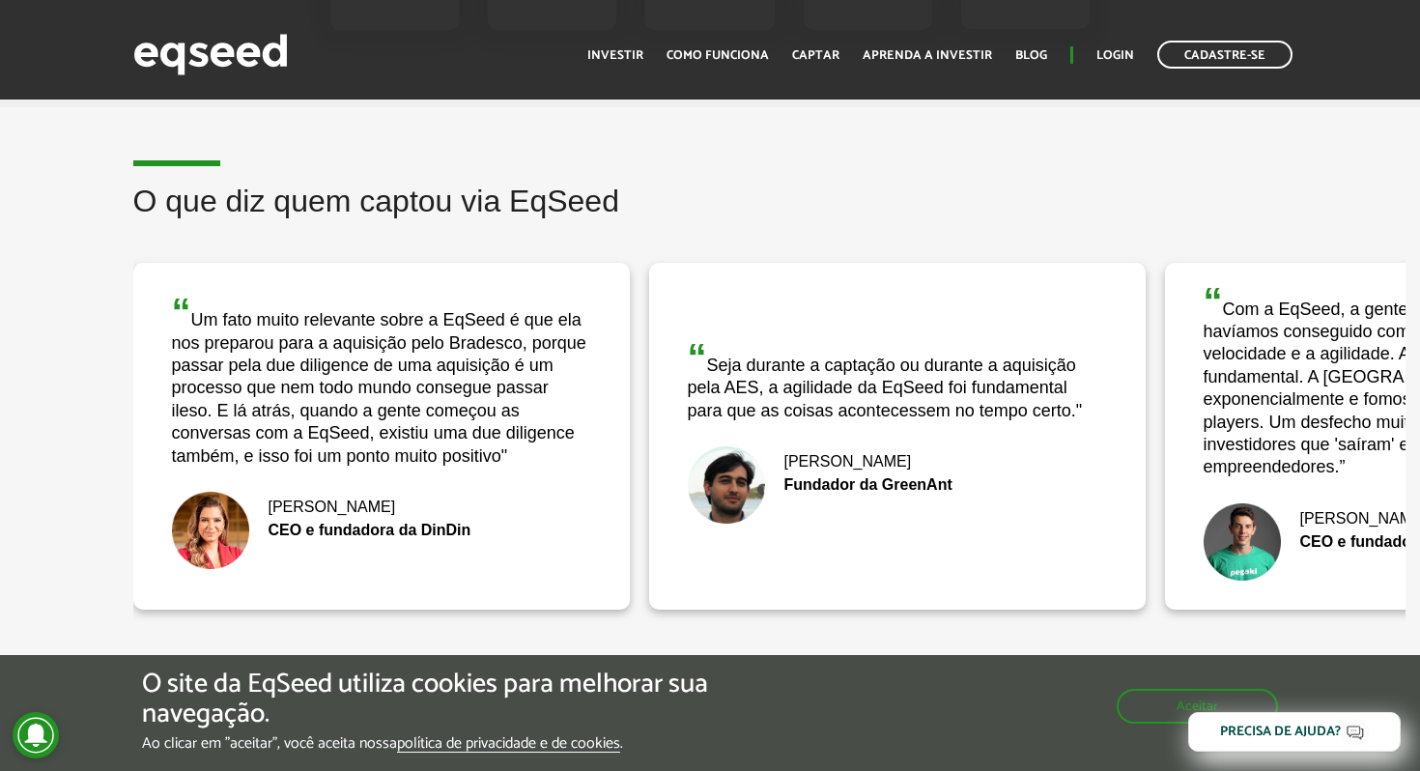
scroll to position [3618, 0]
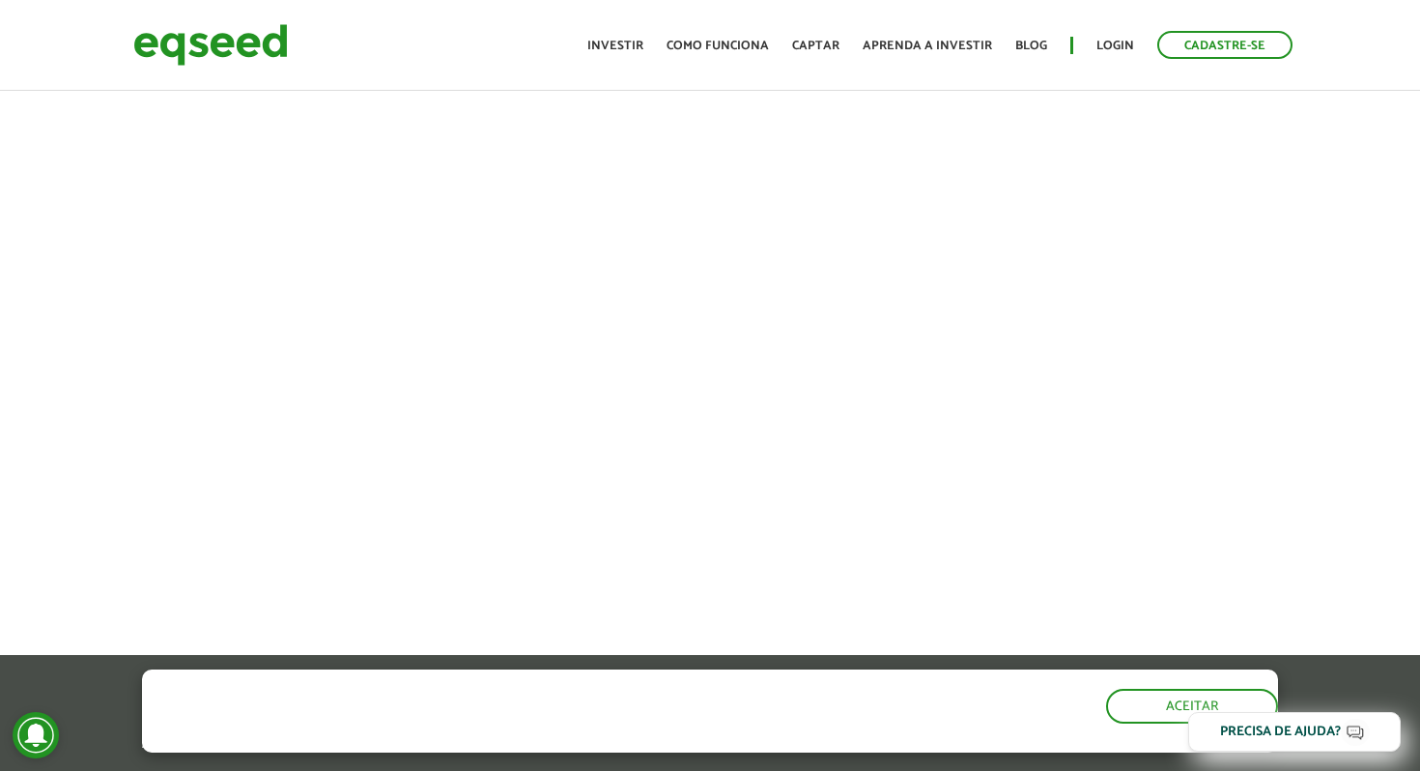
scroll to position [697, 0]
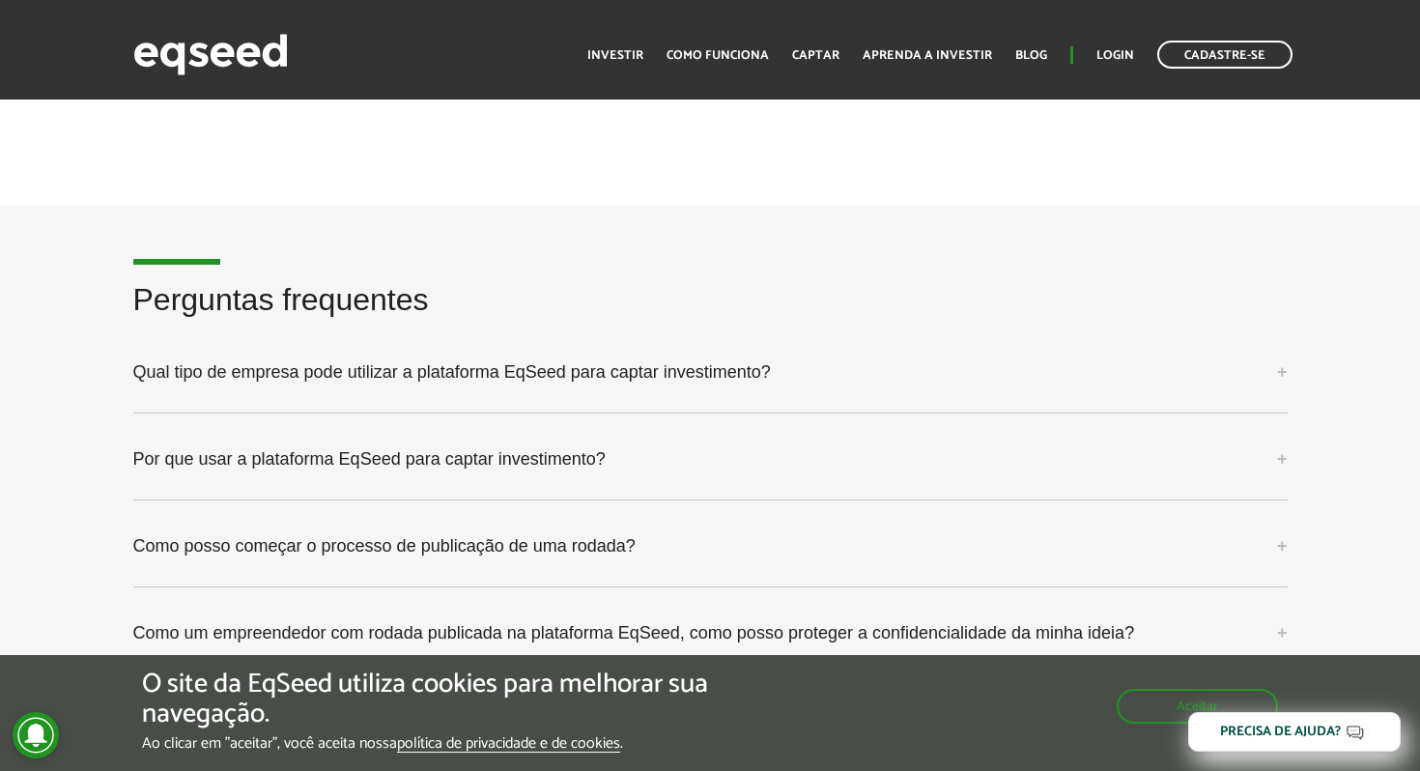
scroll to position [4806, 0]
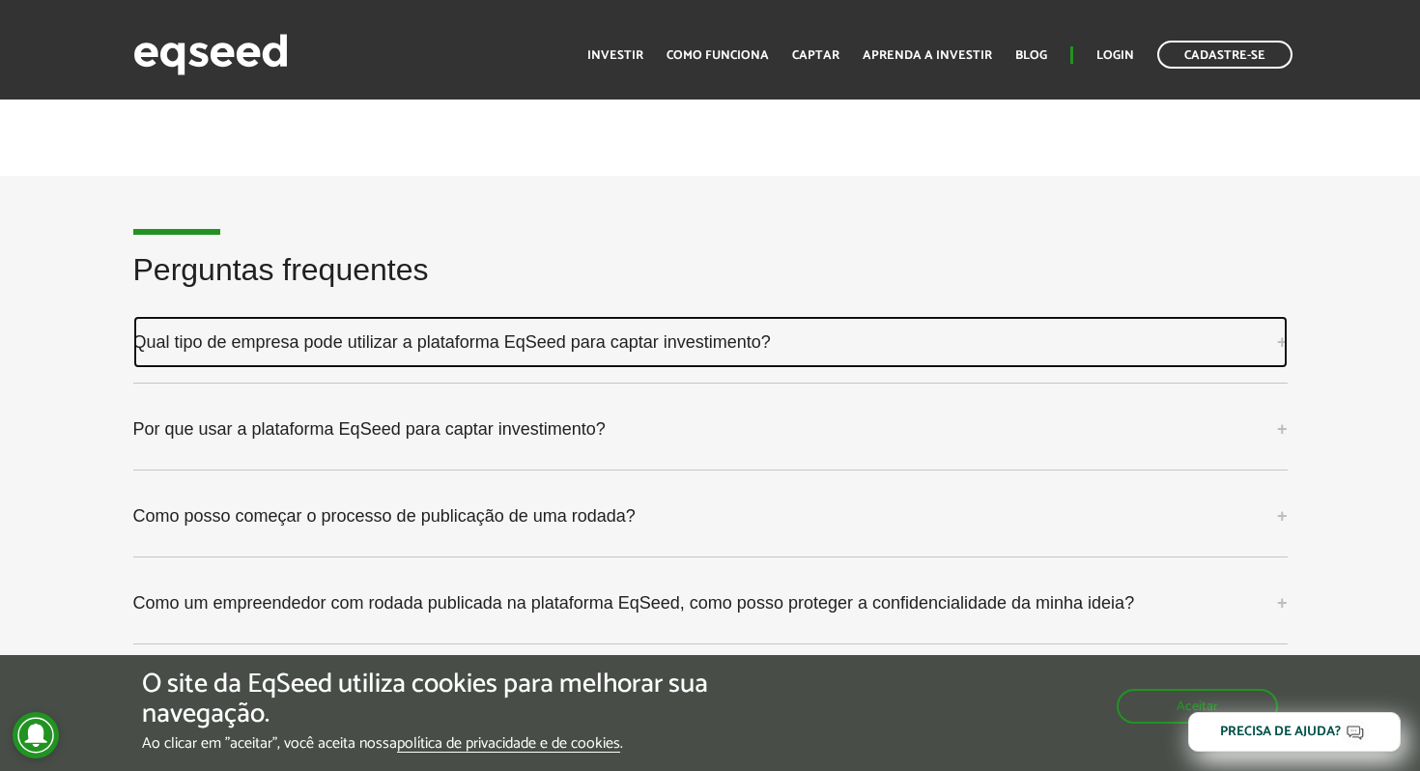
click at [473, 328] on link "Qual tipo de empresa pode utilizar a plataforma EqSeed para captar investimento?" at bounding box center [710, 342] width 1155 height 52
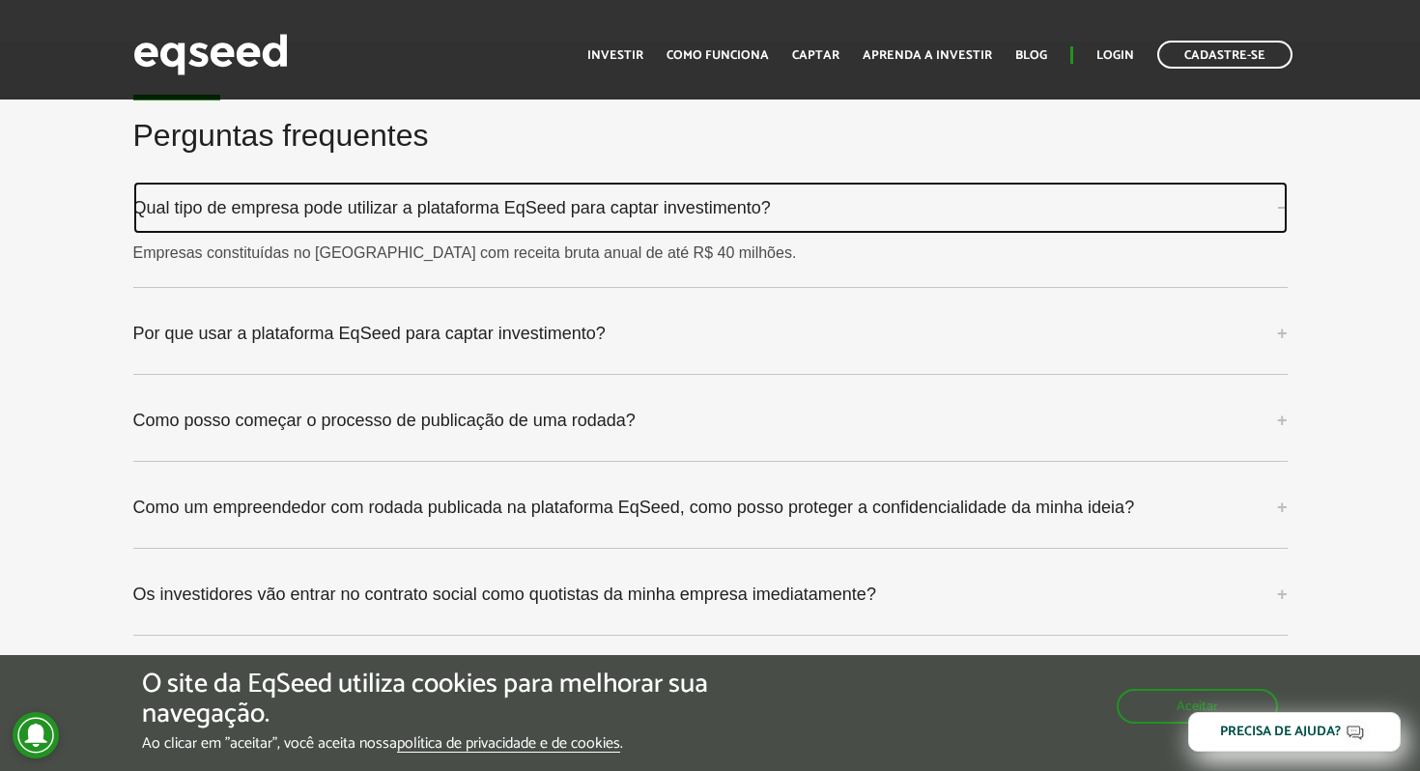
scroll to position [4948, 0]
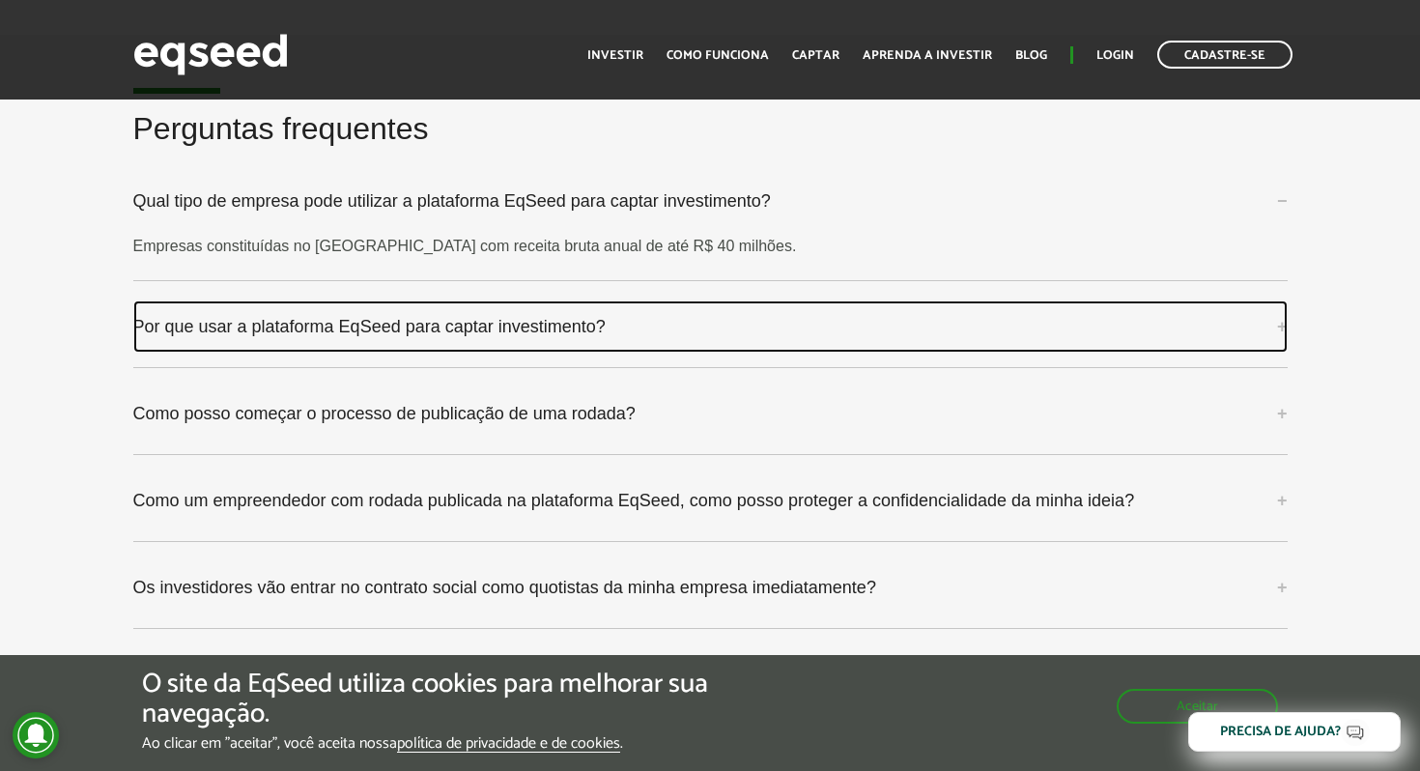
click at [531, 302] on link "Por que usar a plataforma EqSeed para captar investimento?" at bounding box center [710, 327] width 1155 height 52
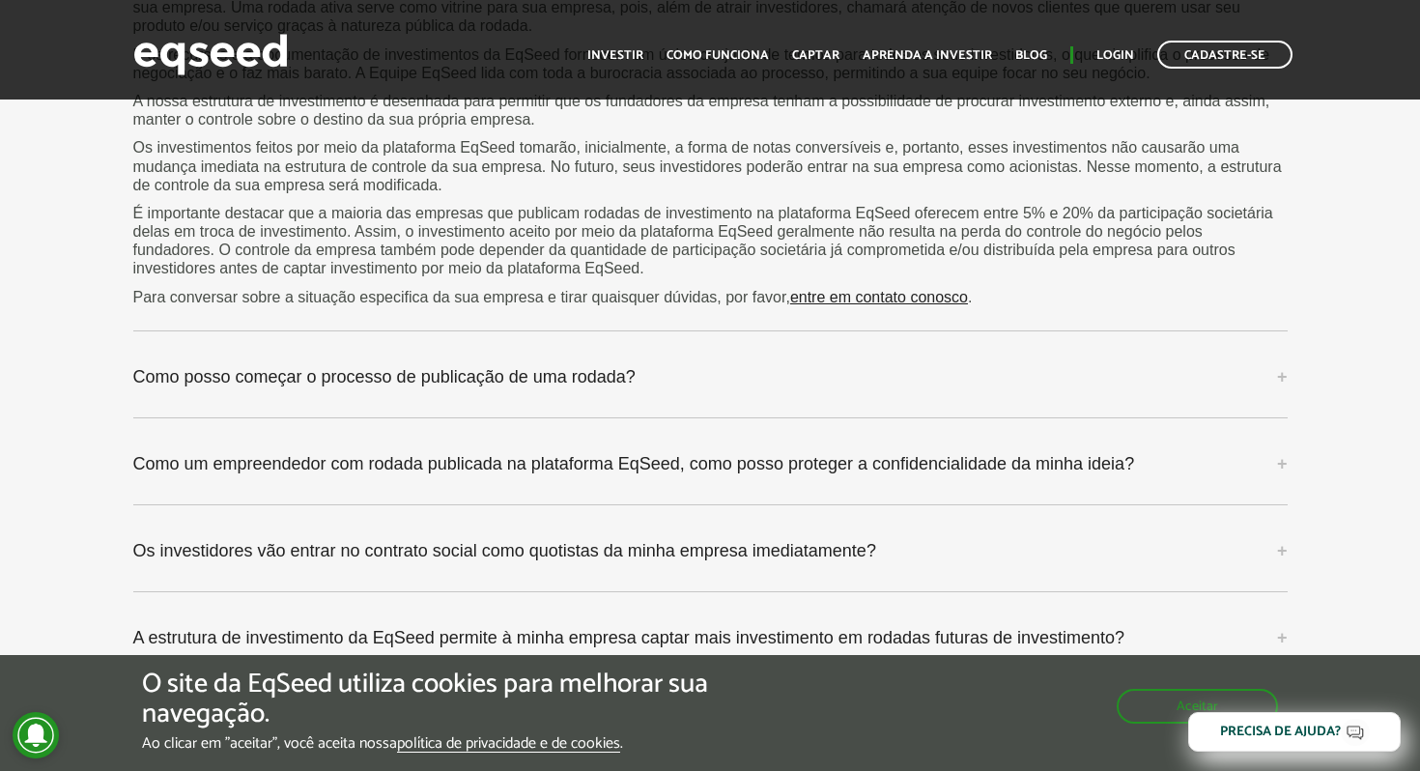
scroll to position [5509, 0]
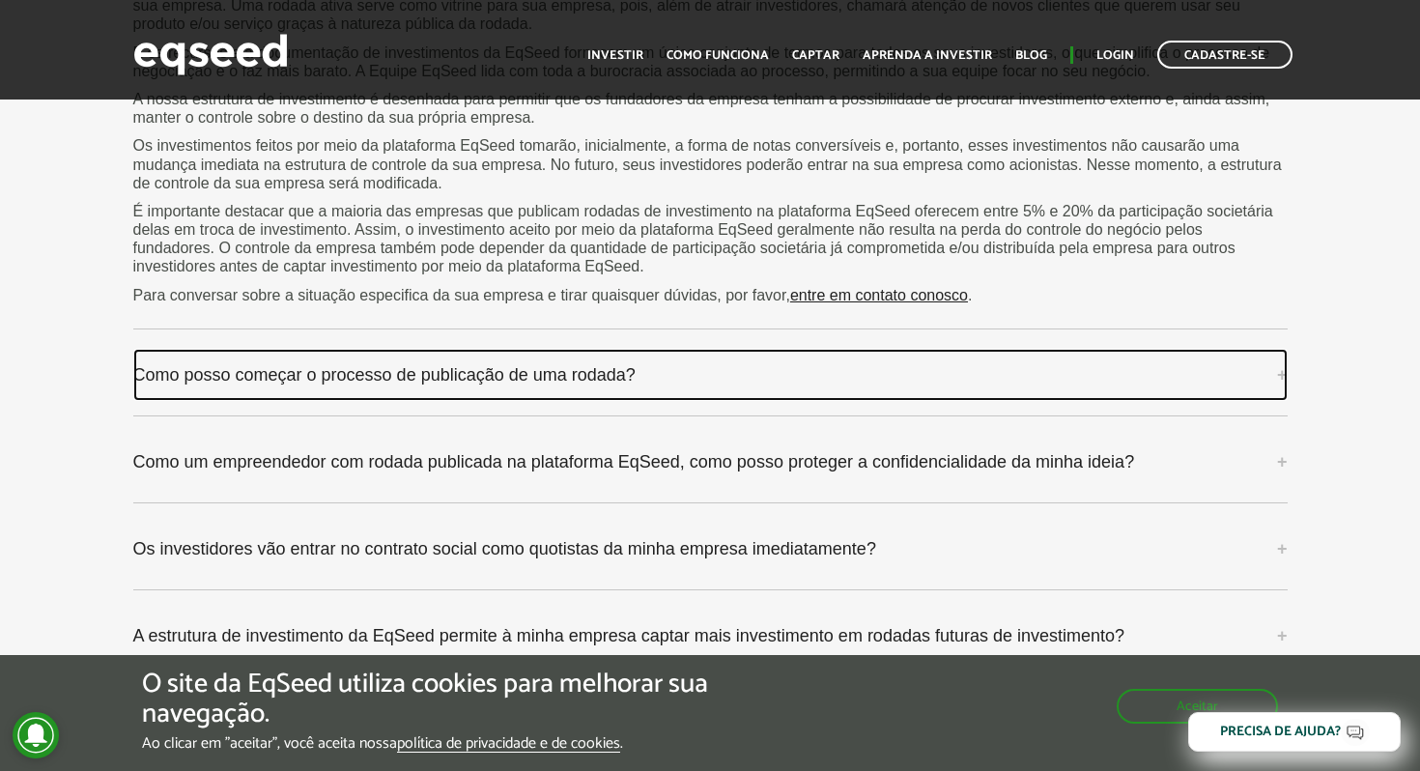
click at [509, 354] on link "Como posso começar o processo de publicação de uma rodada?" at bounding box center [710, 375] width 1155 height 52
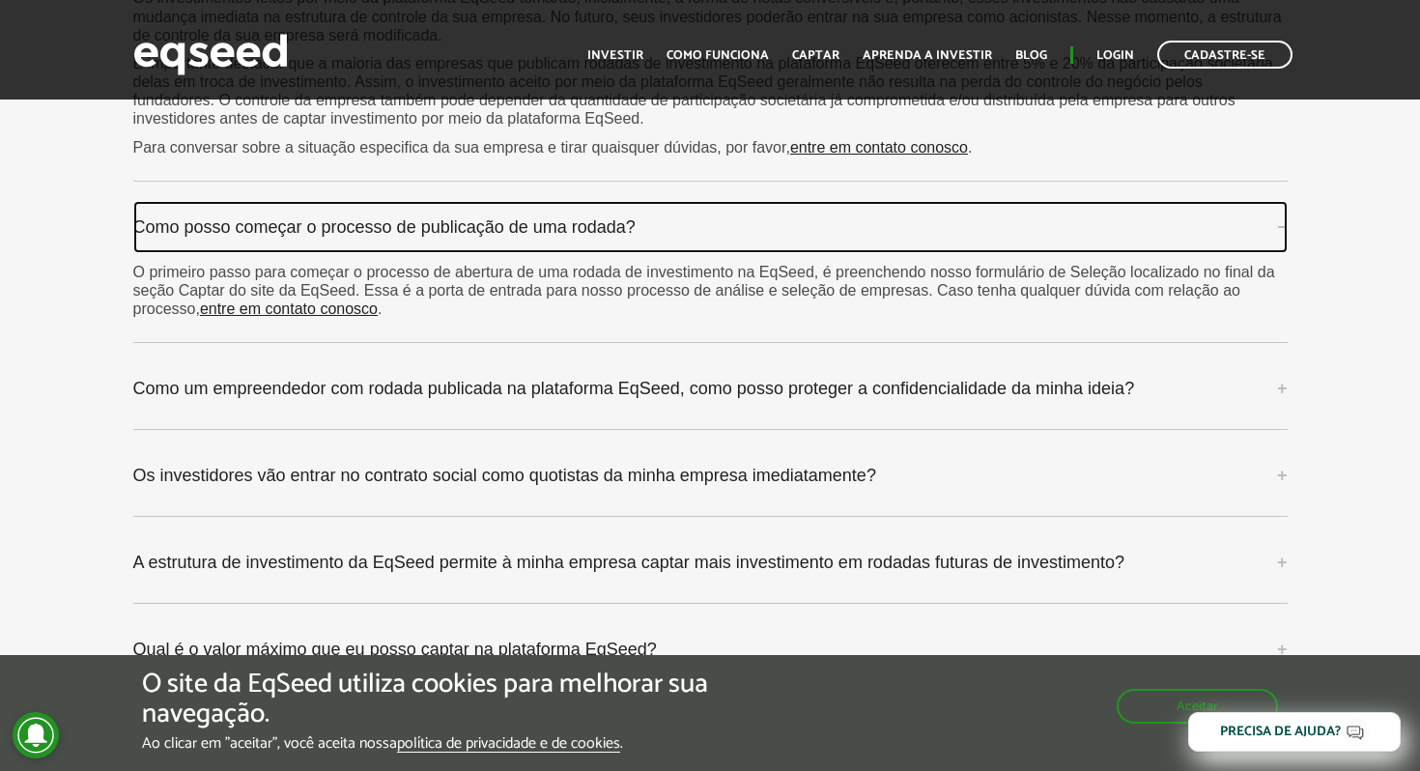
scroll to position [5714, 0]
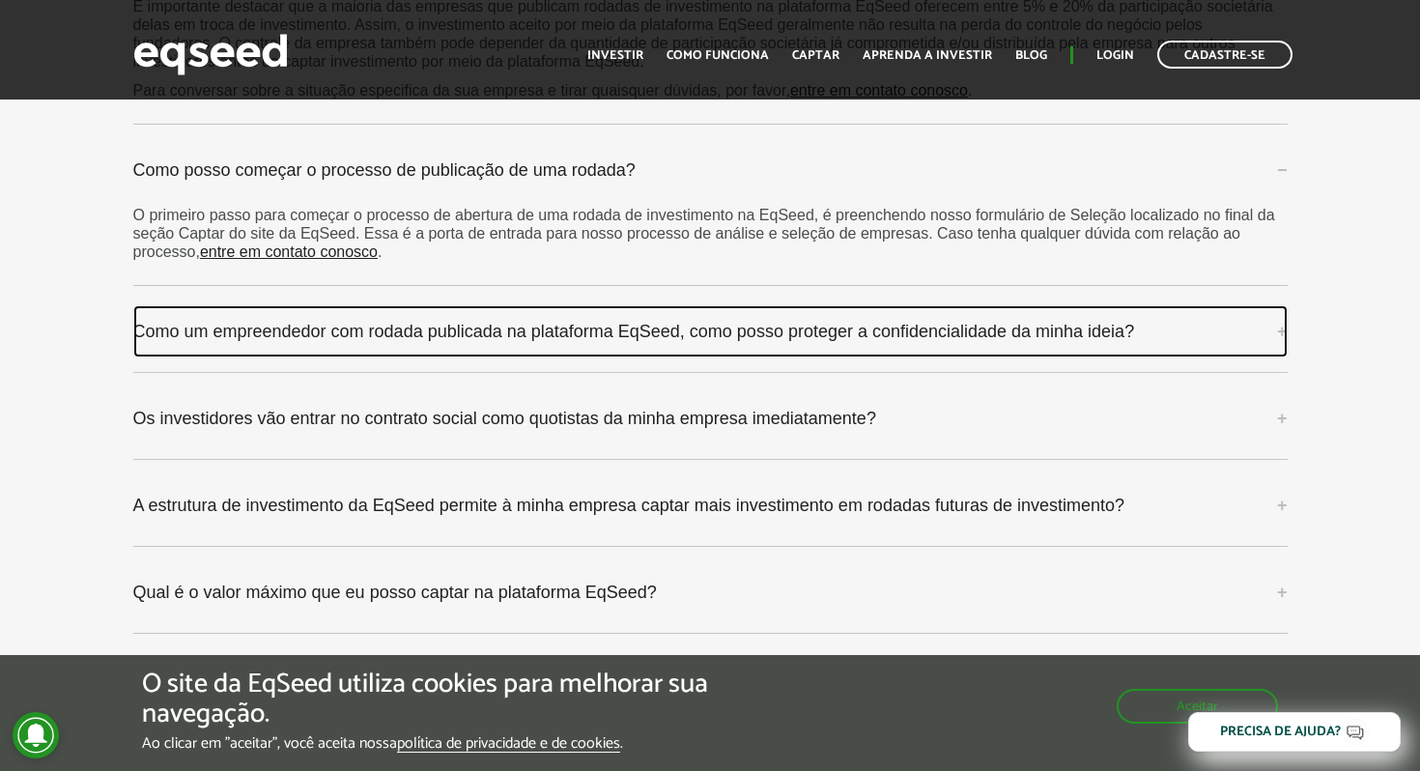
click at [398, 322] on link "Como um empreendedor com rodada publicada na plataforma EqSeed, como posso prot…" at bounding box center [710, 331] width 1155 height 52
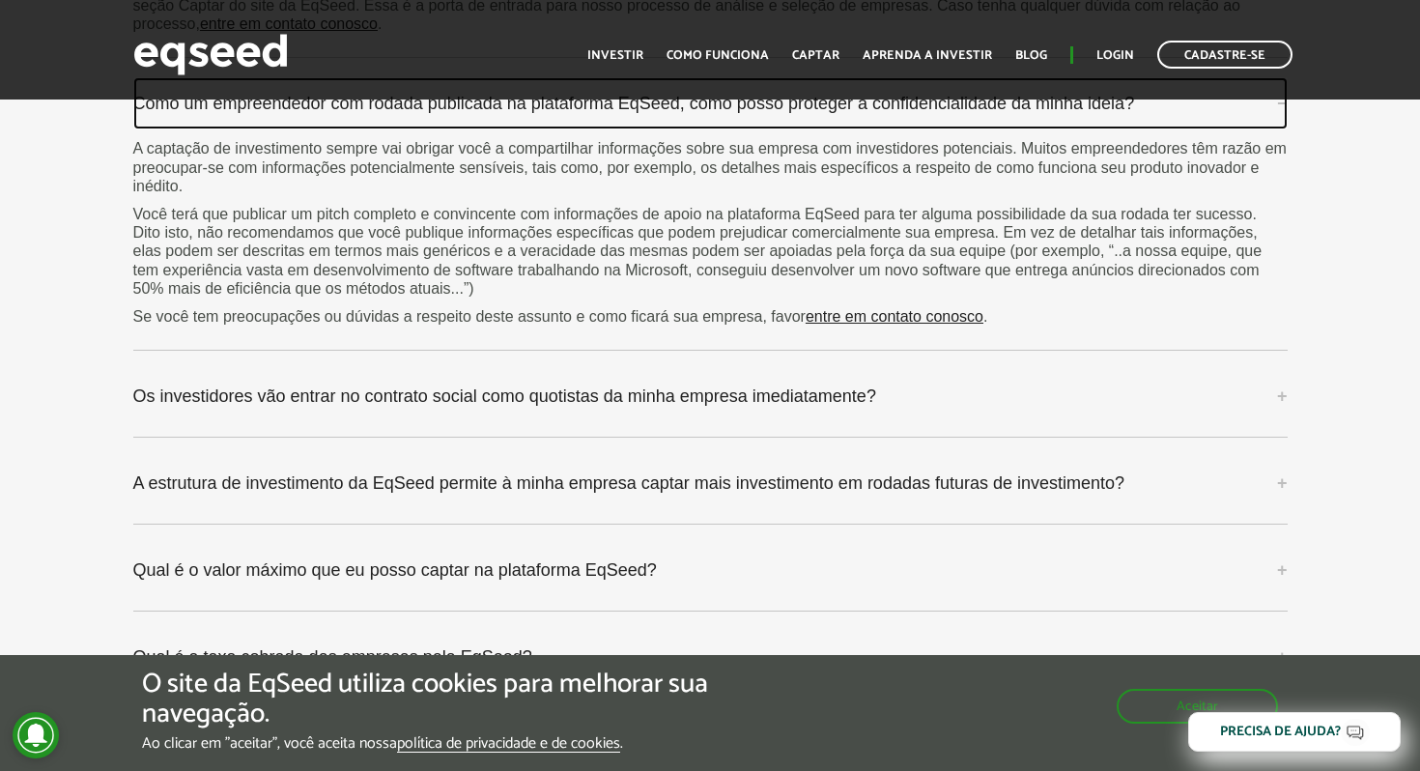
scroll to position [5976, 0]
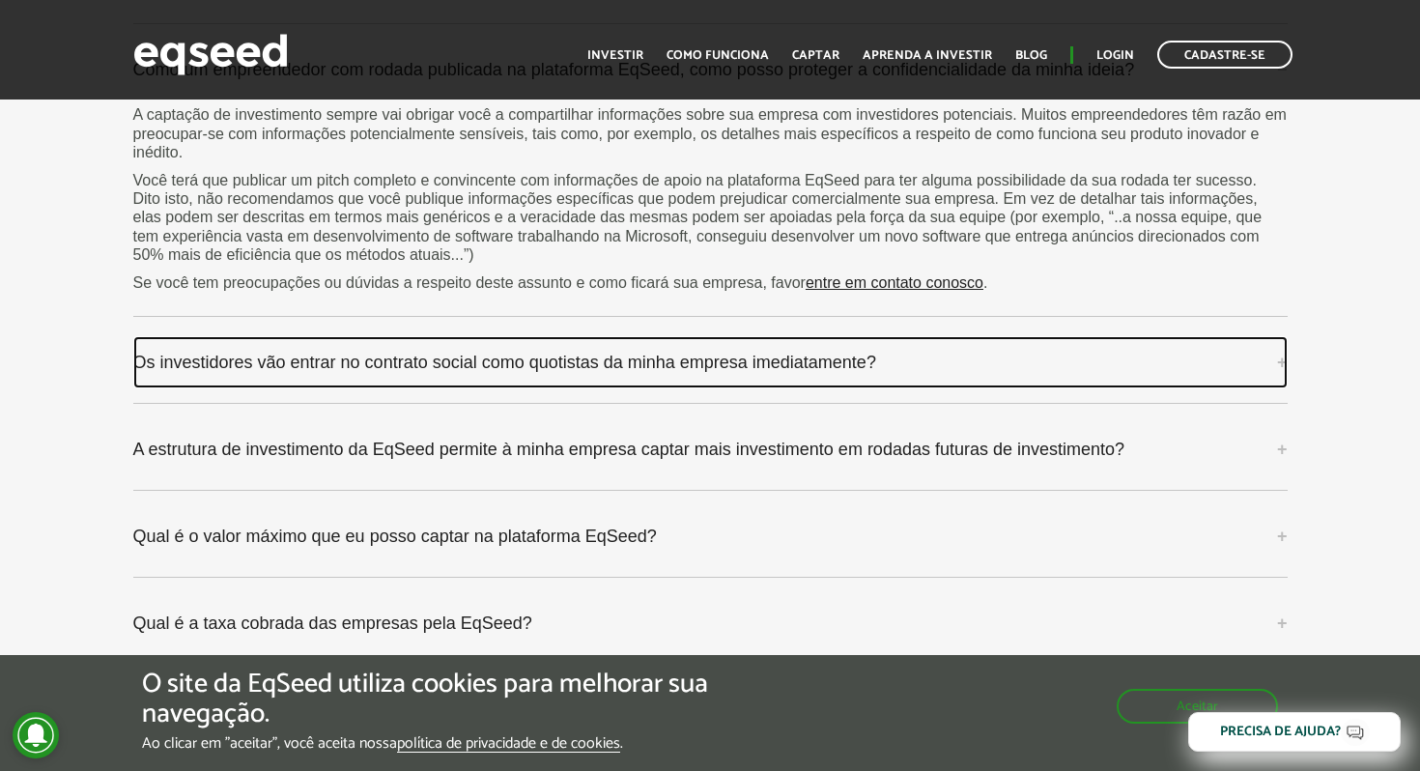
click at [572, 349] on link "Os investidores vão entrar no contrato social como quotistas da minha empresa i…" at bounding box center [710, 362] width 1155 height 52
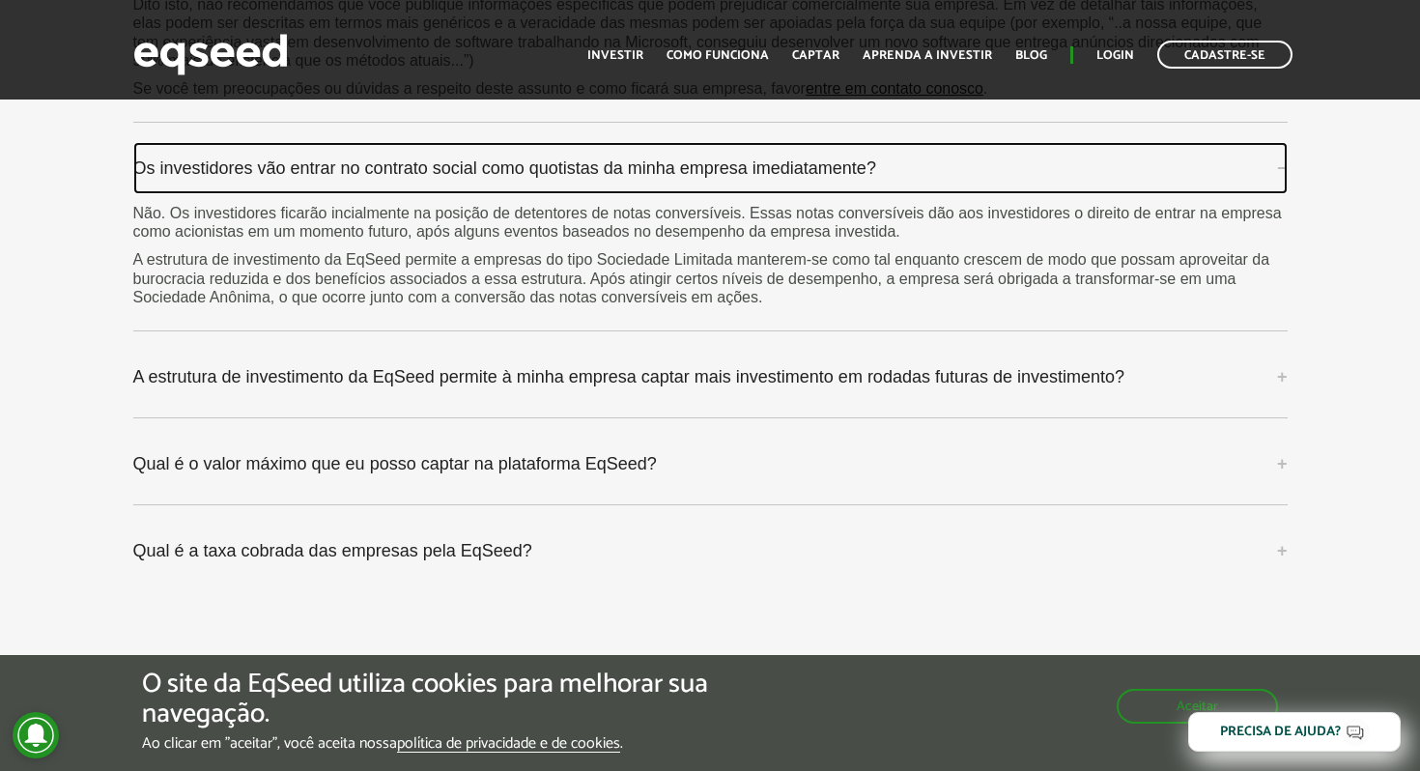
scroll to position [6204, 0]
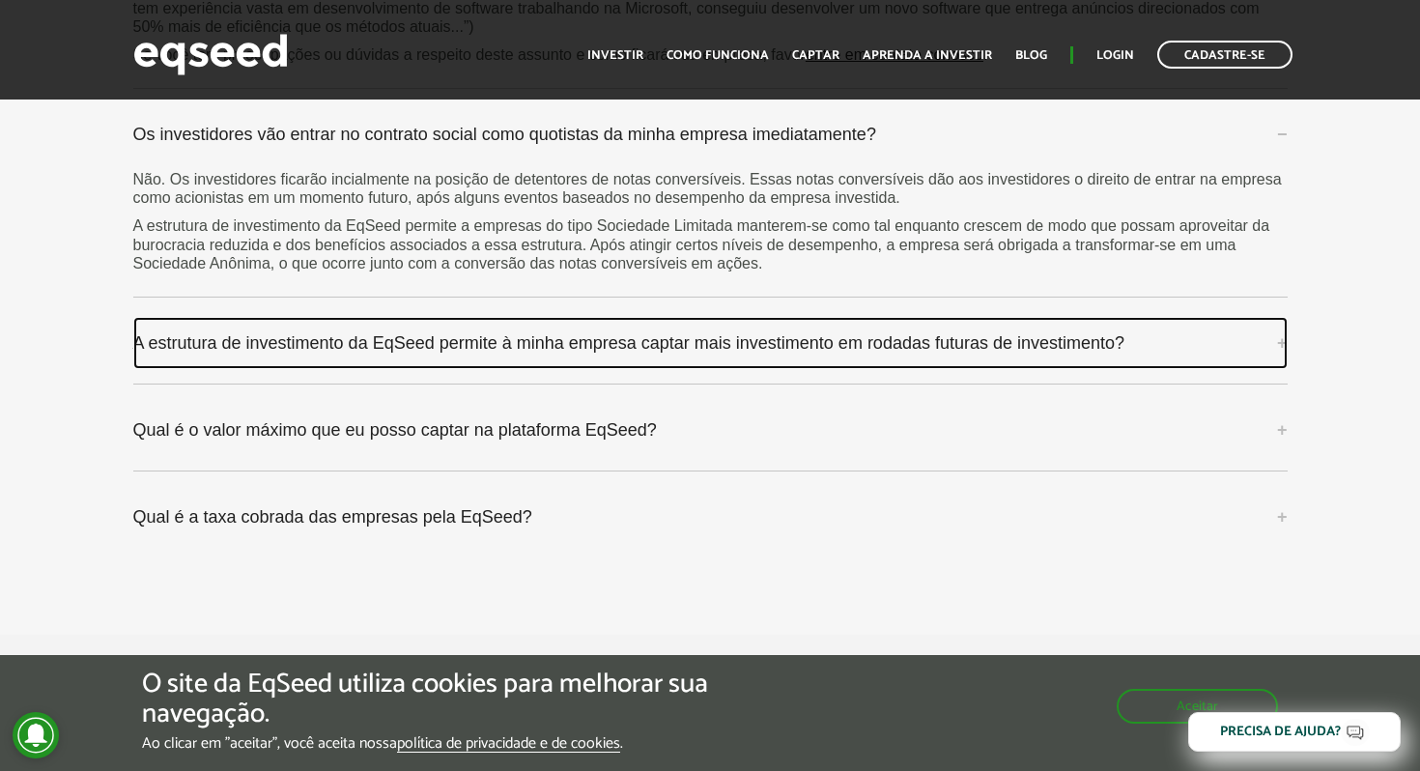
click at [539, 334] on link "A estrutura de investimento da EqSeed permite à minha empresa captar mais inves…" at bounding box center [710, 343] width 1155 height 52
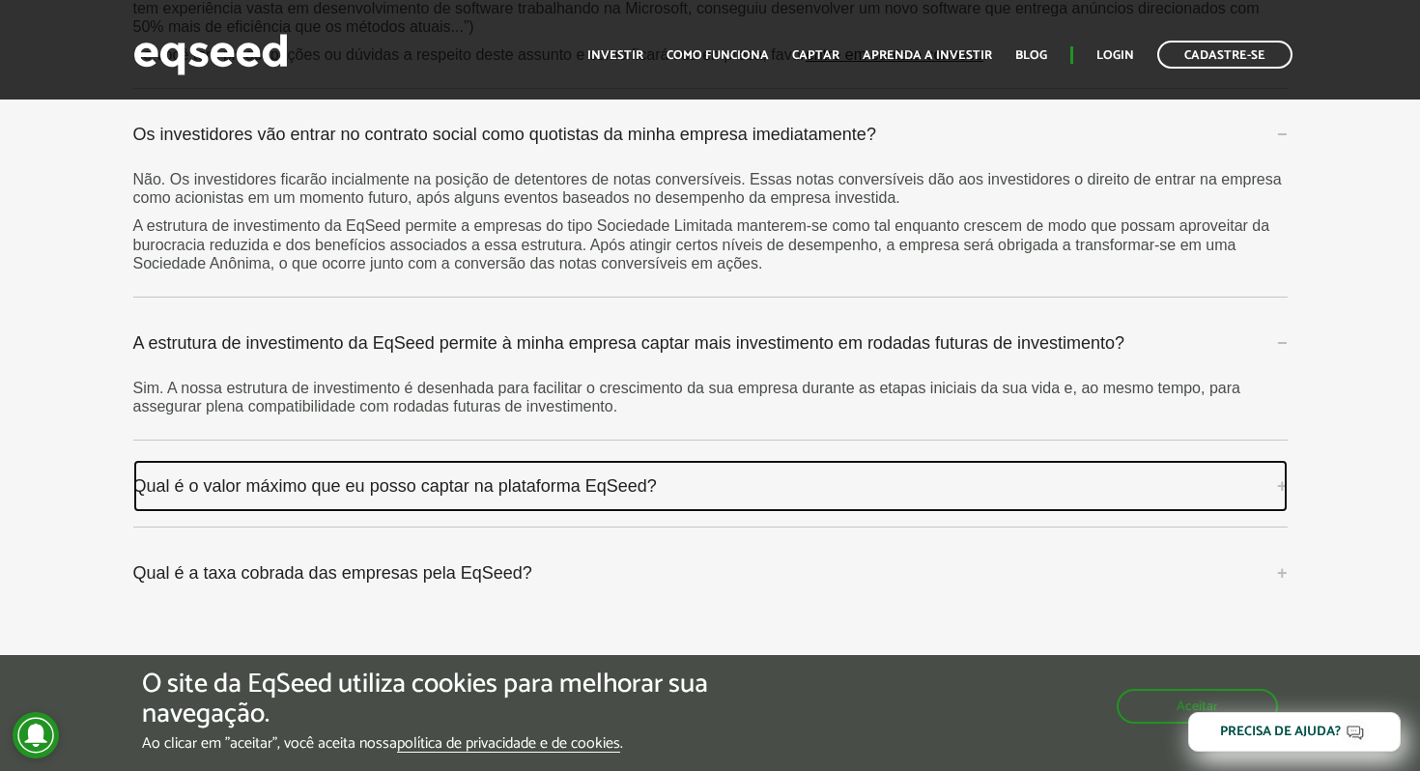
click at [542, 474] on link "Qual é o valor máximo que eu posso captar na plataforma EqSeed?" at bounding box center [710, 486] width 1155 height 52
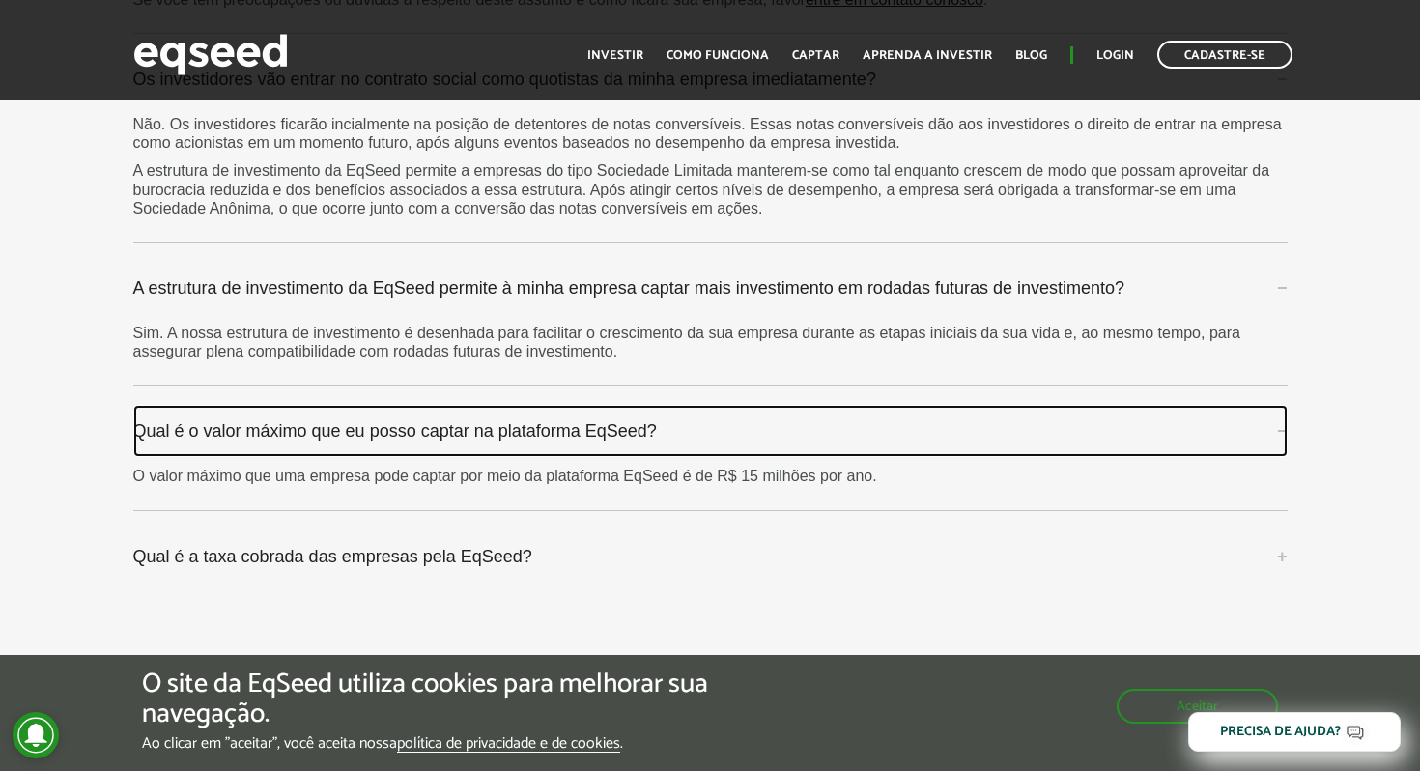
scroll to position [6316, 0]
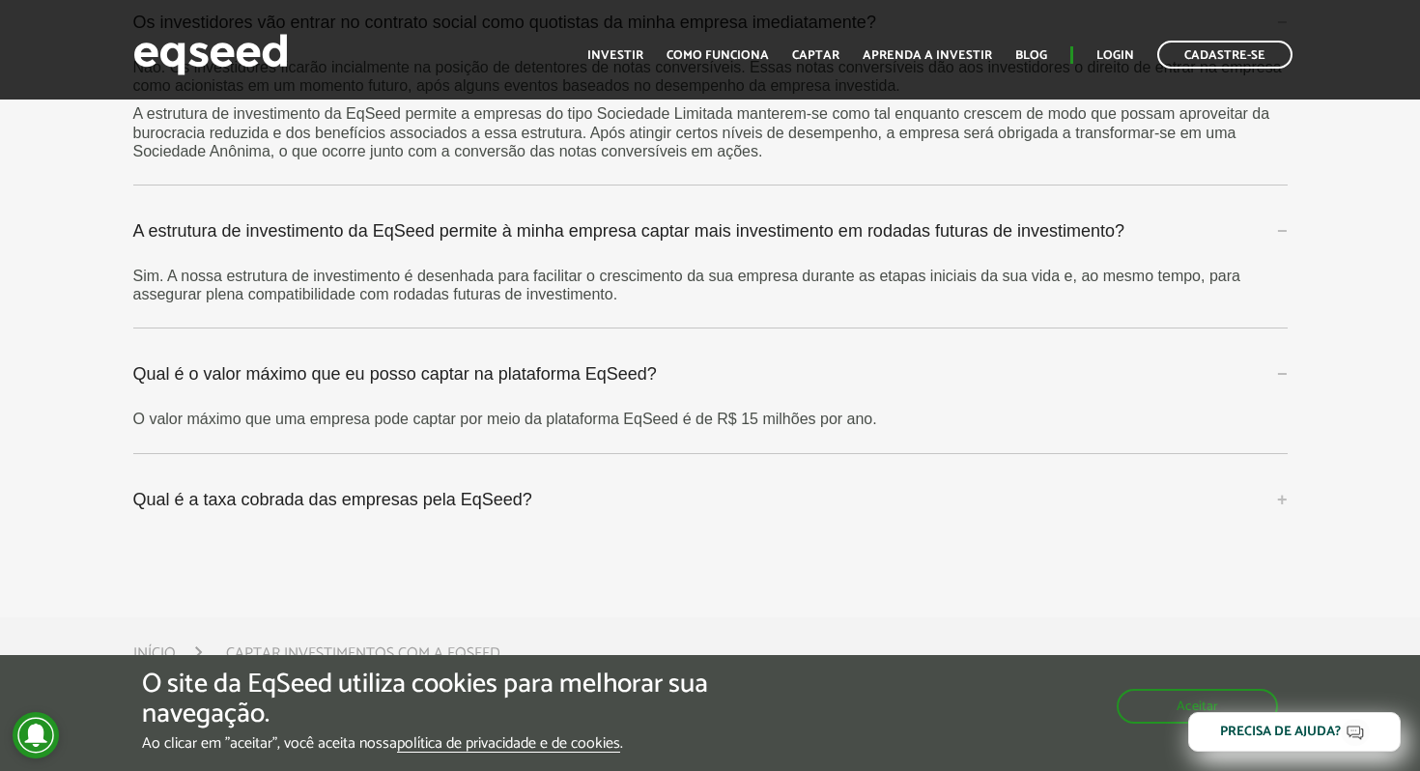
click at [495, 473] on link "Qual é a taxa cobrada das empresas pela EqSeed?" at bounding box center [710, 499] width 1155 height 52
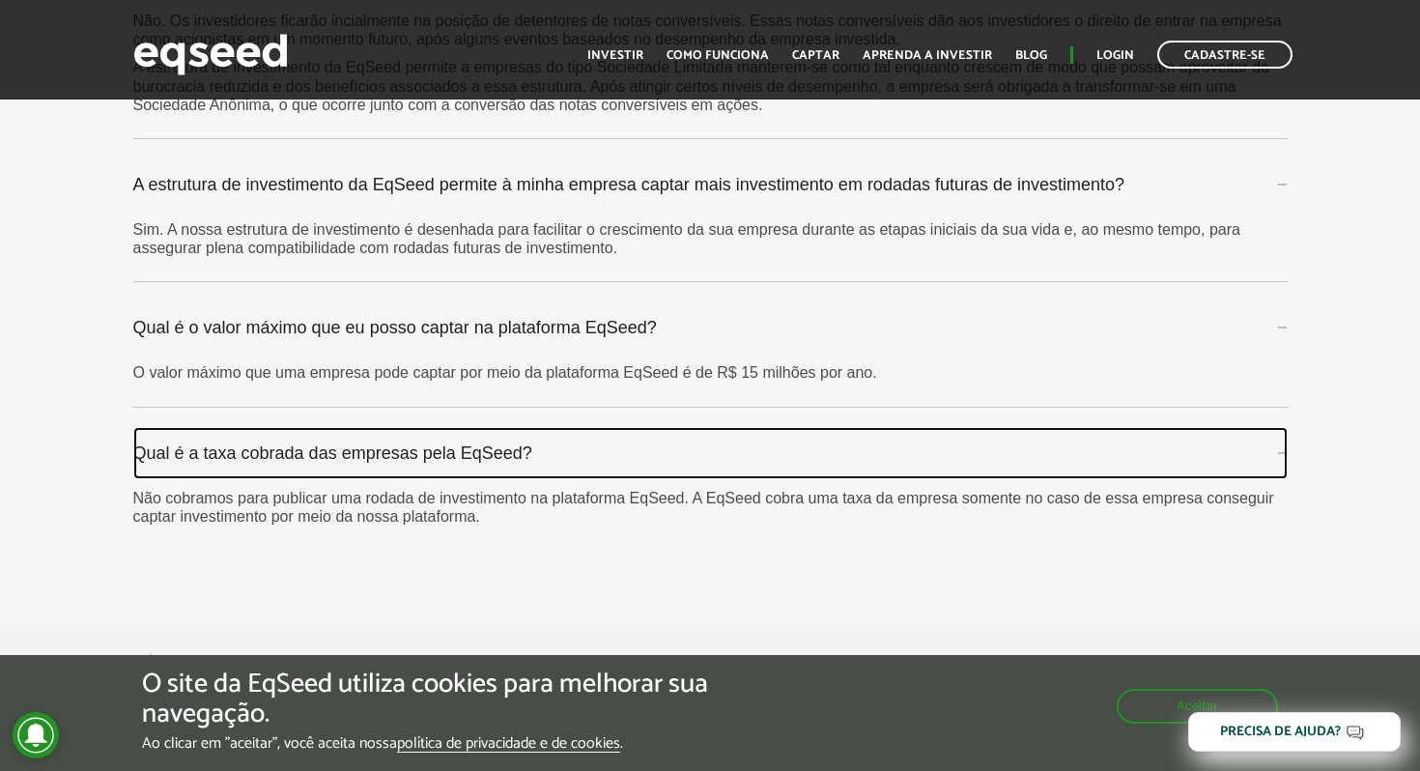
scroll to position [6368, 0]
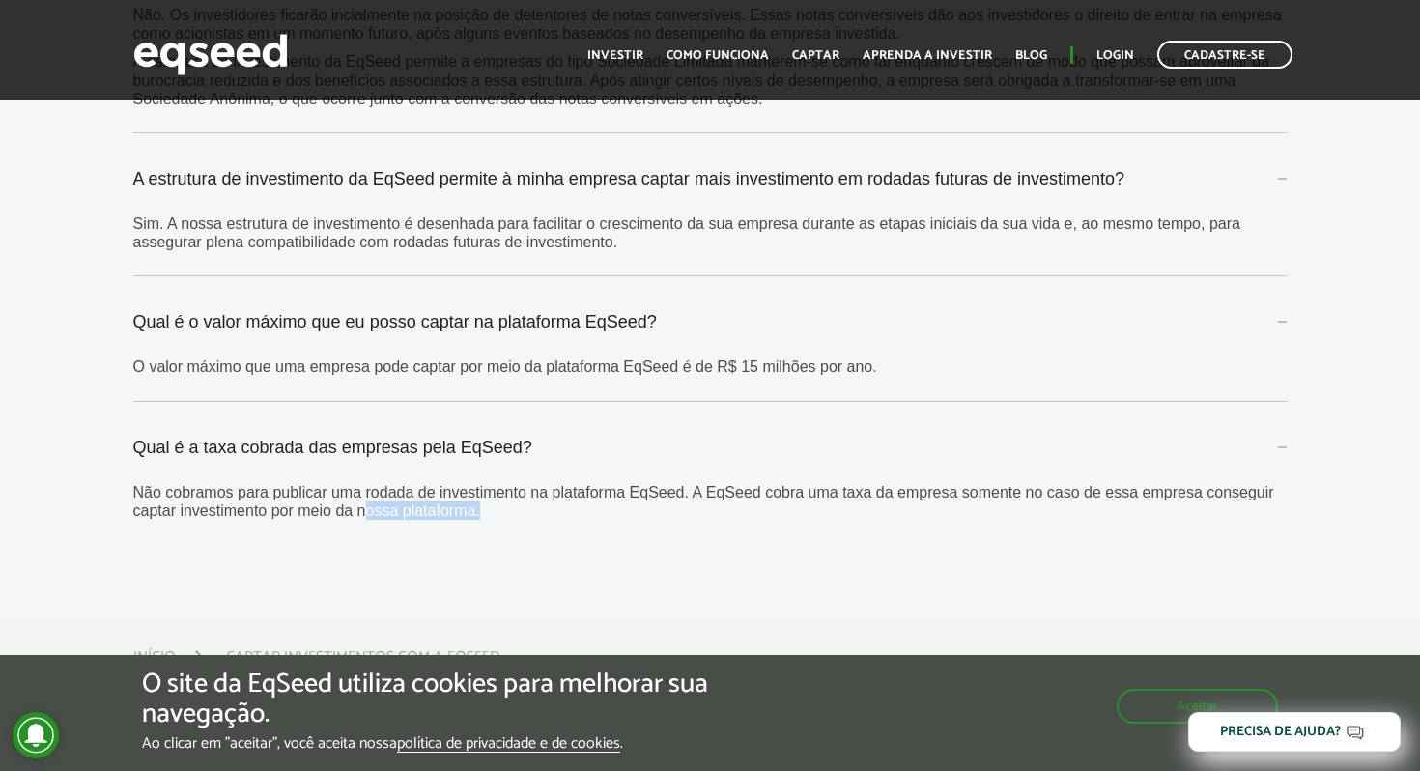
drag, startPoint x: 559, startPoint y: 488, endPoint x: 418, endPoint y: 486, distance: 140.1
click at [418, 486] on p "Não cobramos para publicar uma rodada de investimento na plataforma EqSeed. A E…" at bounding box center [710, 501] width 1155 height 37
click at [656, 374] on div "Qual é o valor máximo que eu posso captar na plataforma EqSeed? O valor máximo …" at bounding box center [710, 348] width 1155 height 105
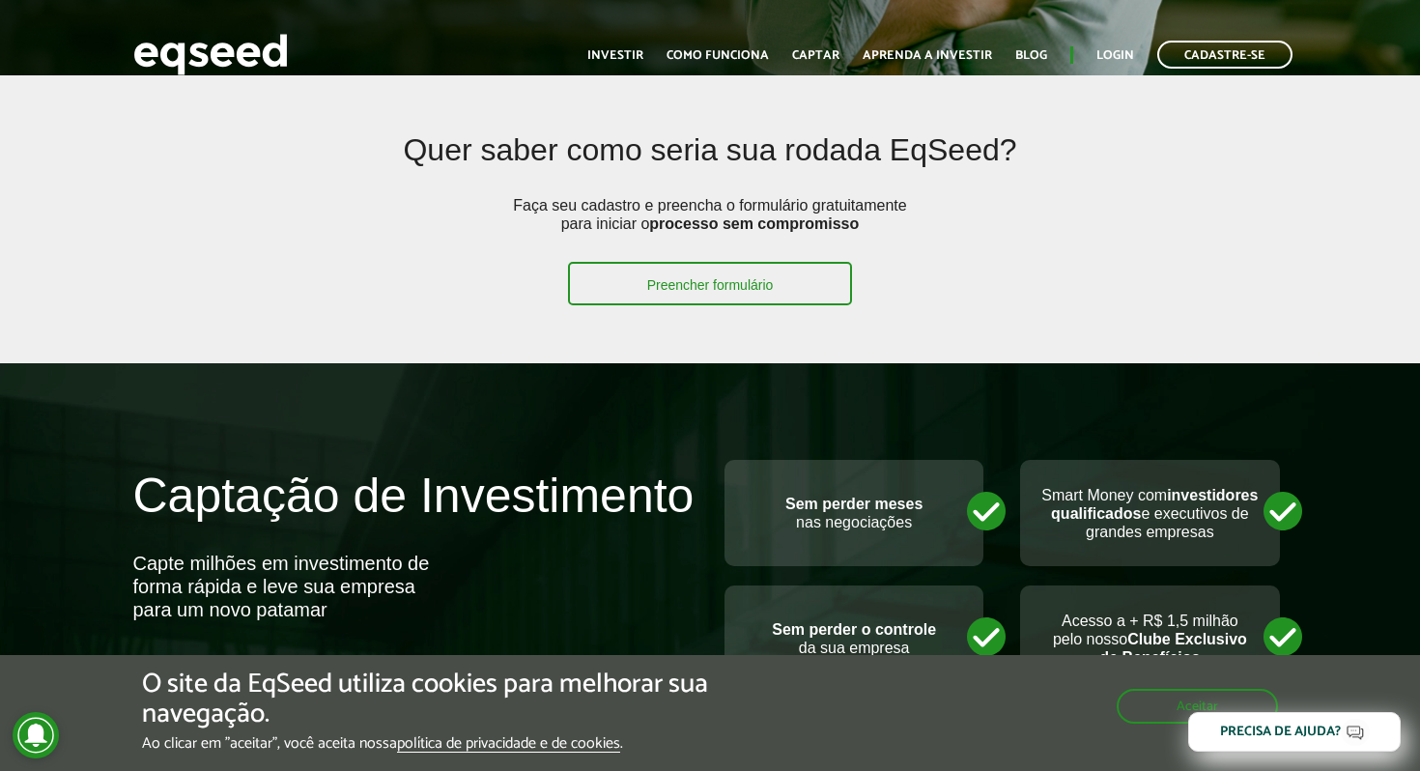
scroll to position [0, 0]
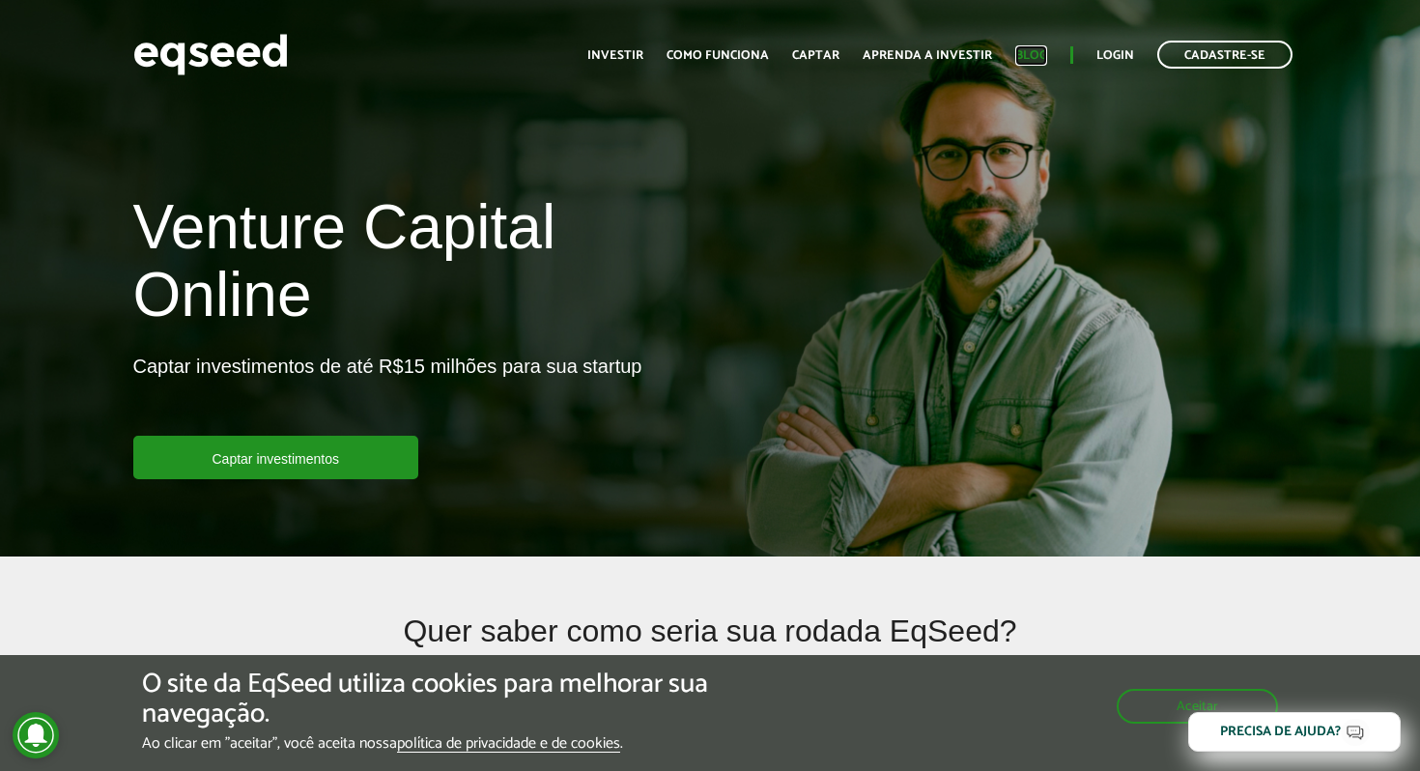
click at [1024, 49] on link "Blog" at bounding box center [1032, 55] width 32 height 13
